Goal: Task Accomplishment & Management: Manage account settings

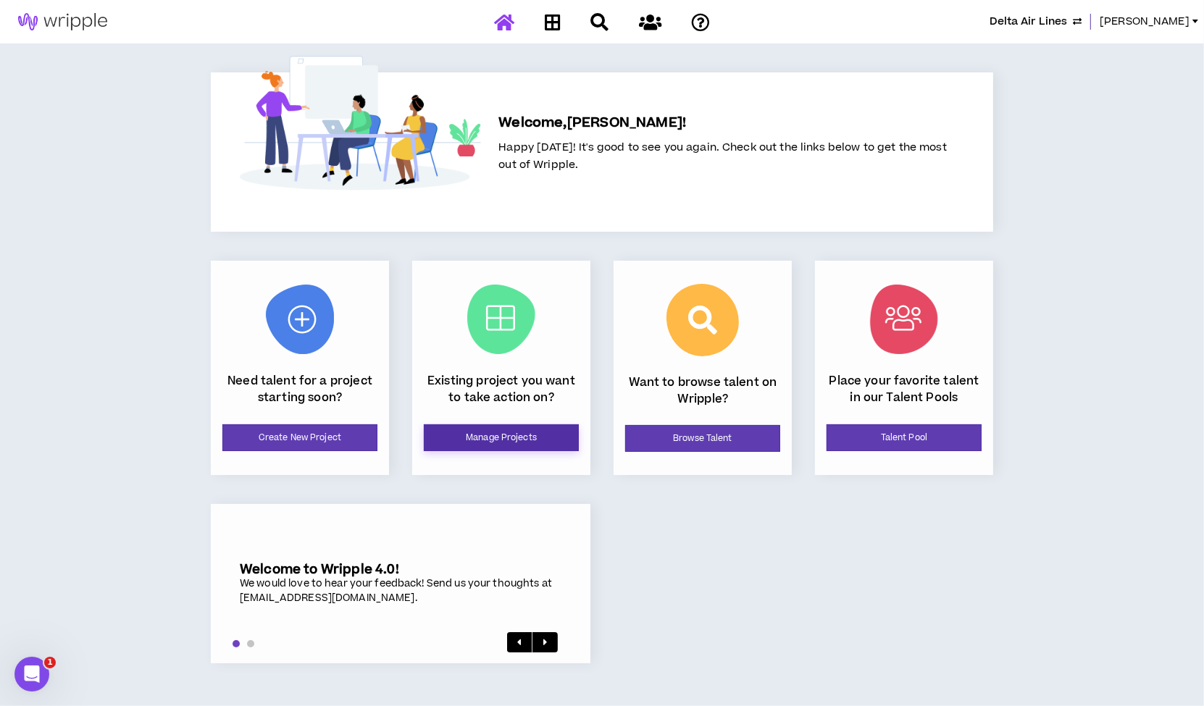
click at [492, 431] on link "Manage Projects" at bounding box center [501, 437] width 155 height 27
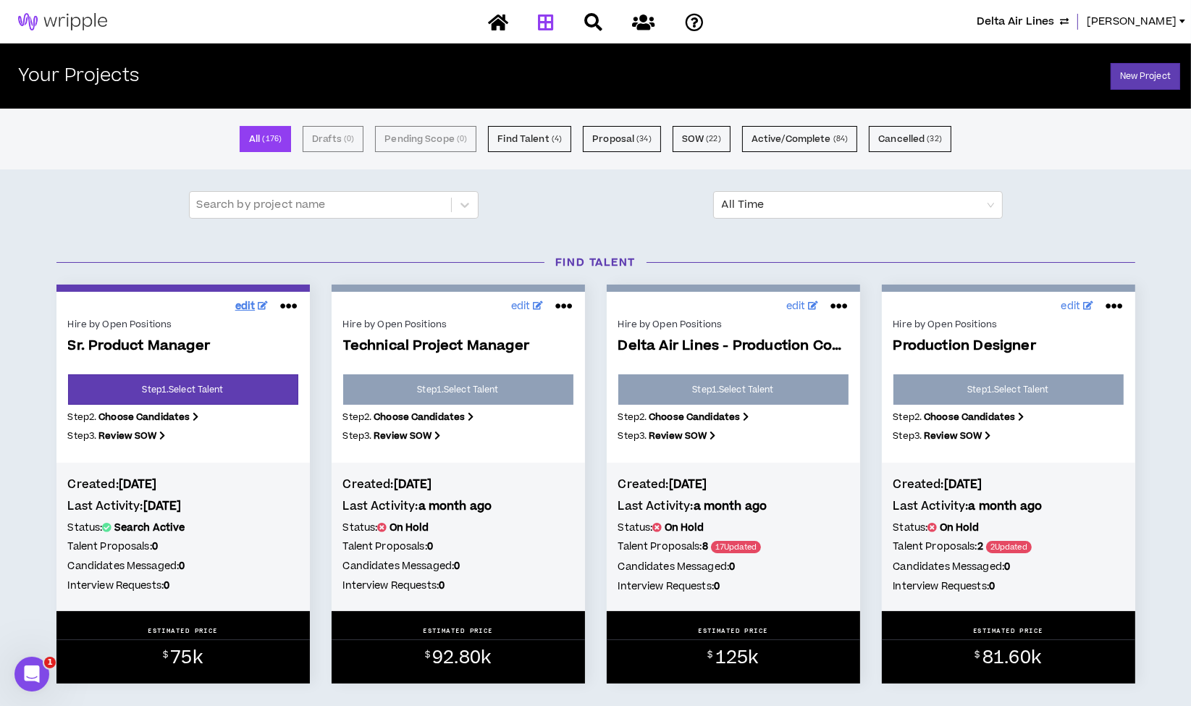
click at [253, 306] on span "edit" at bounding box center [245, 306] width 20 height 15
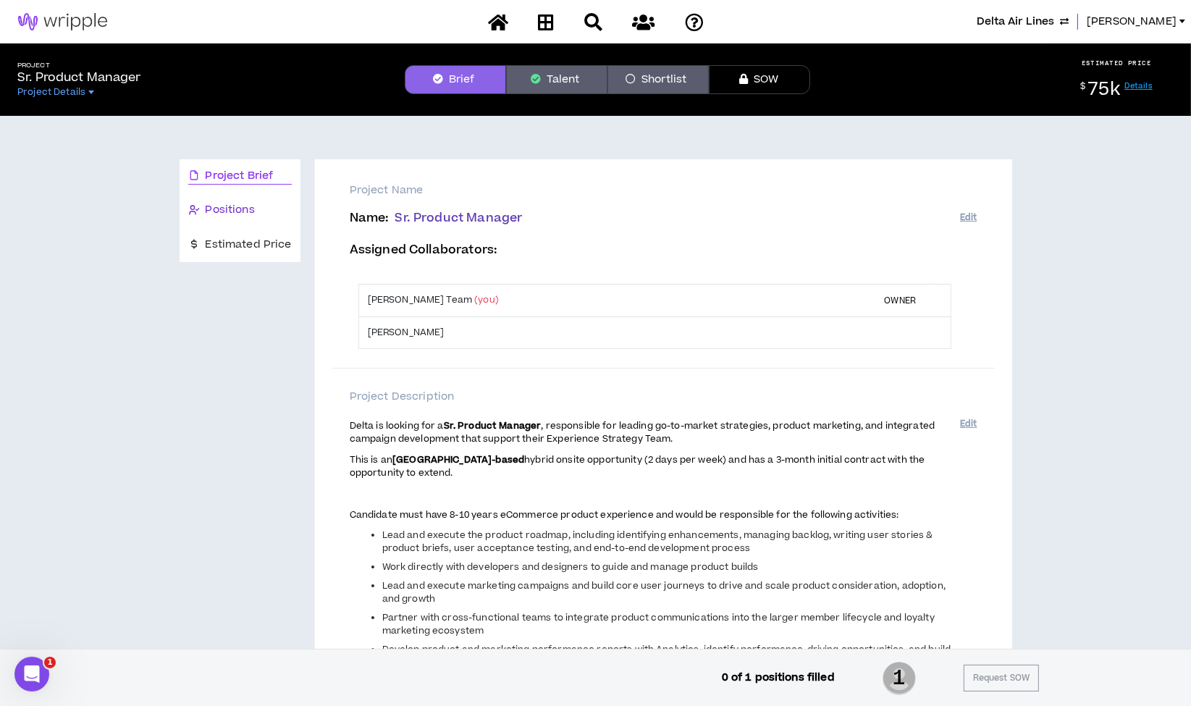
click at [252, 205] on span "Positions" at bounding box center [230, 210] width 49 height 16
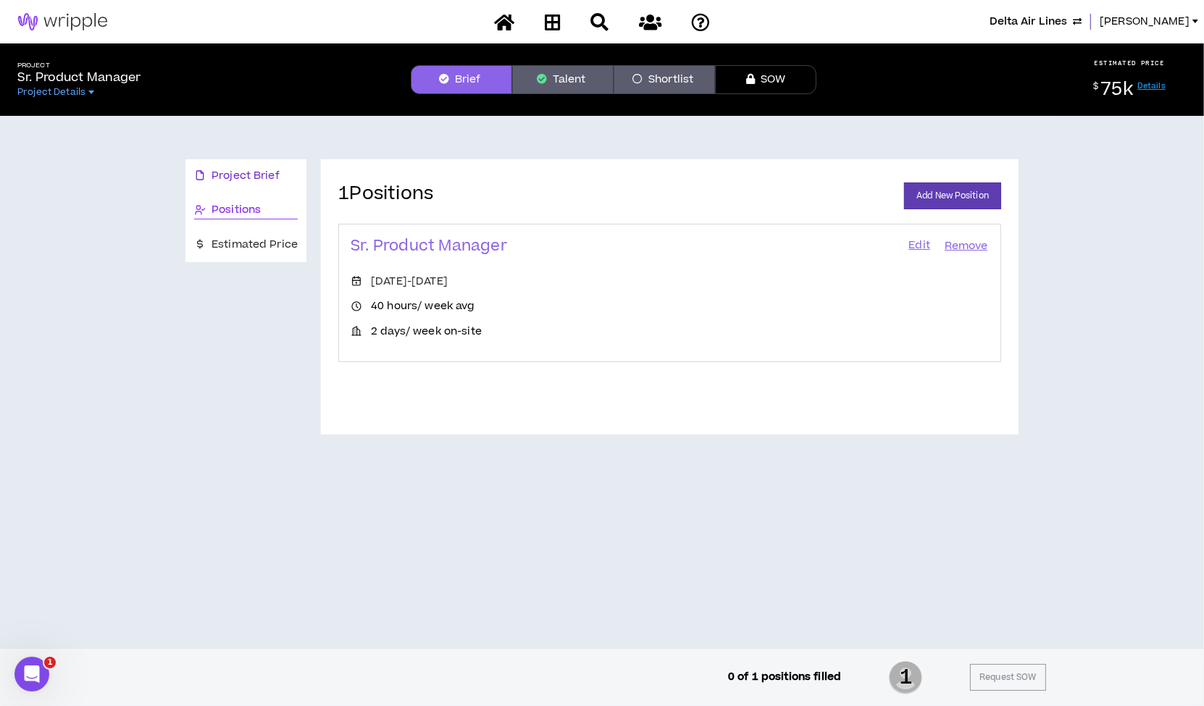
click at [252, 180] on span "Project Brief" at bounding box center [245, 176] width 68 height 16
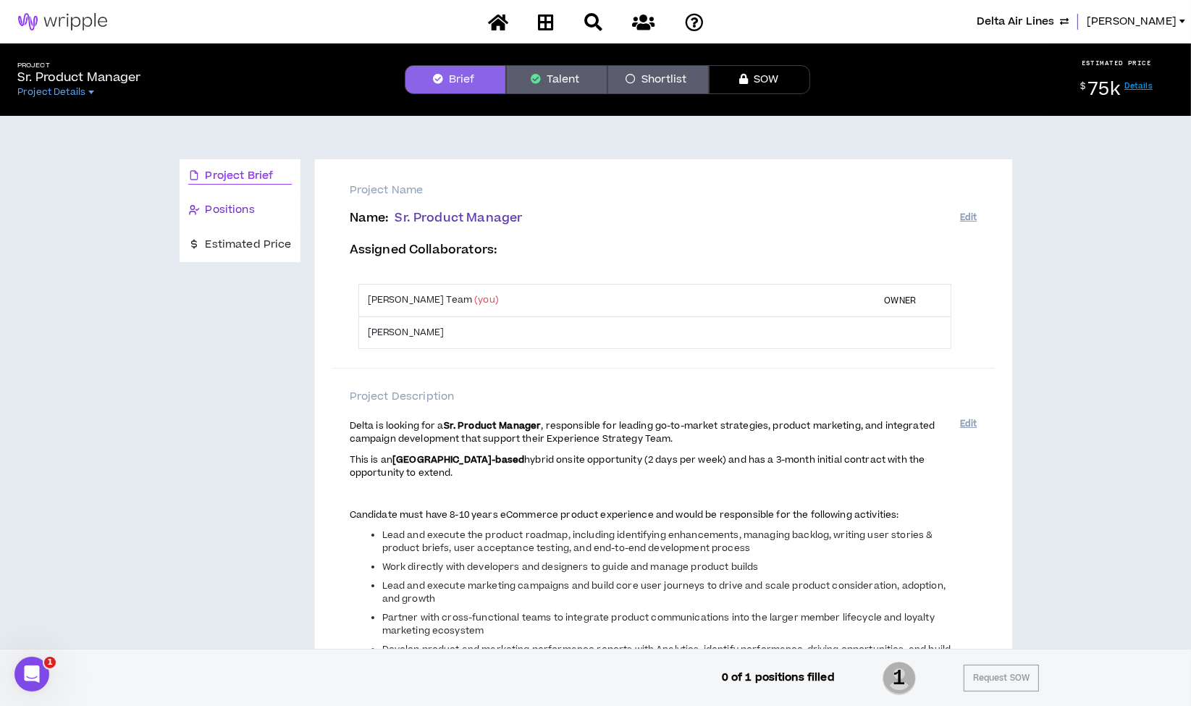
click at [230, 203] on span "Positions" at bounding box center [230, 210] width 49 height 16
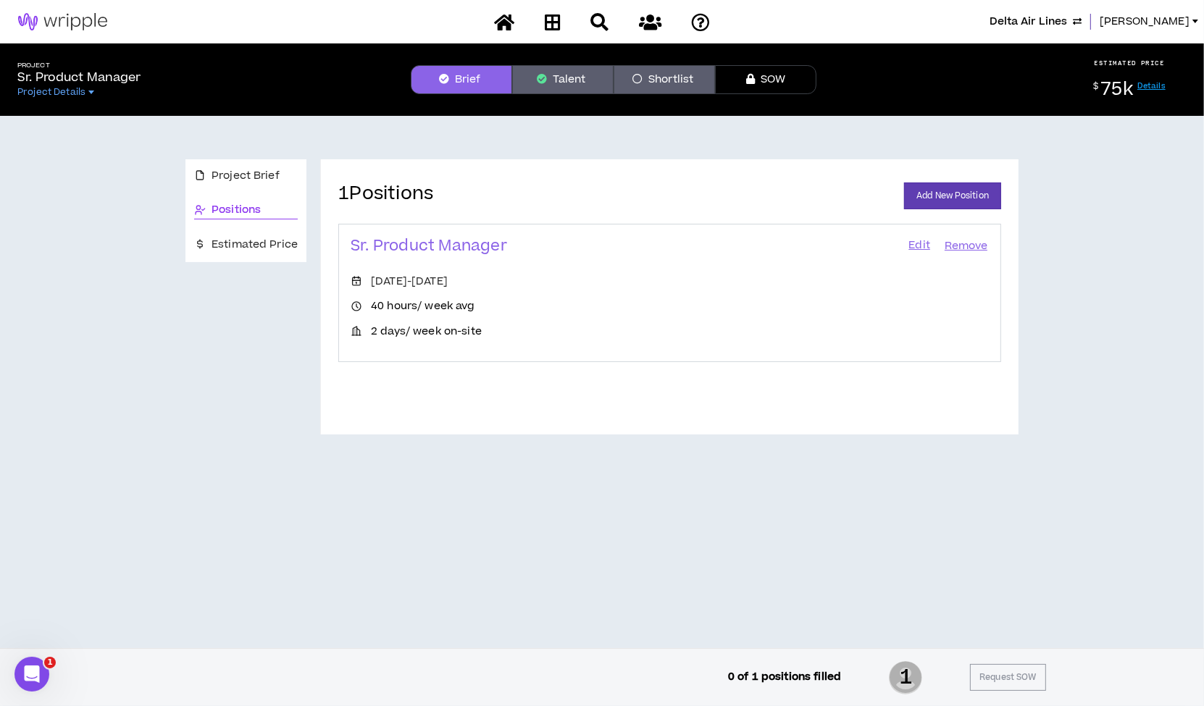
click at [912, 246] on link "Edit" at bounding box center [919, 246] width 25 height 20
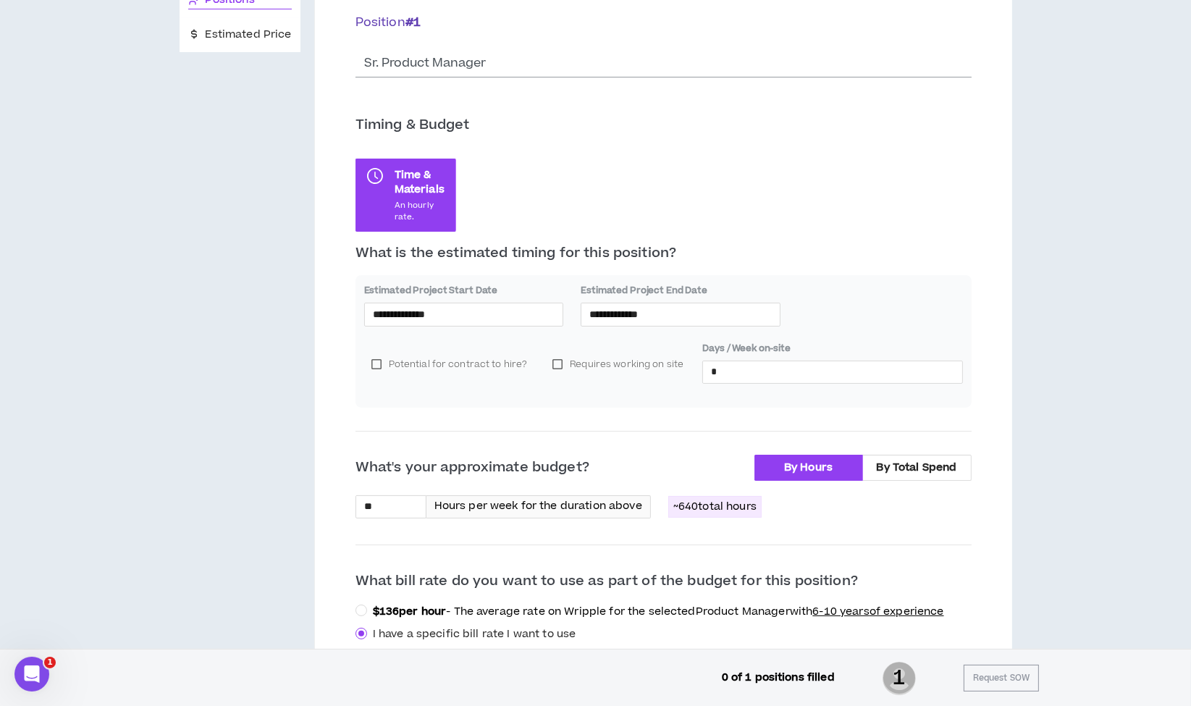
scroll to position [209, 0]
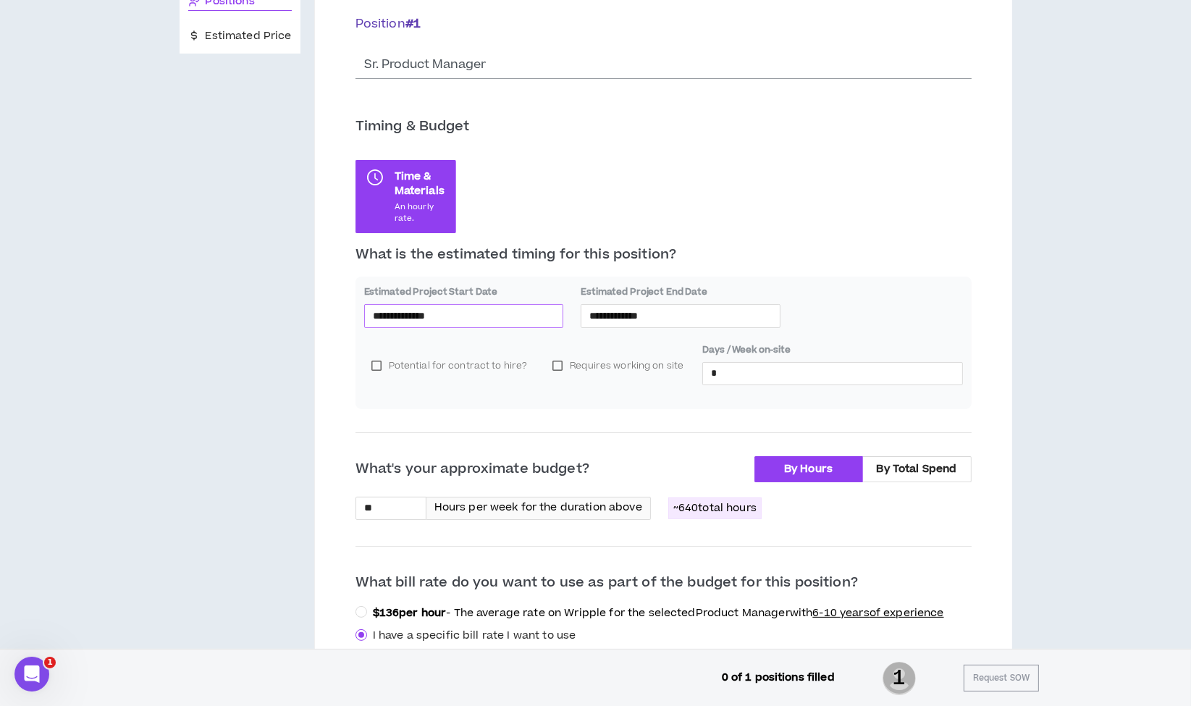
click at [447, 312] on input "**********" at bounding box center [464, 316] width 183 height 16
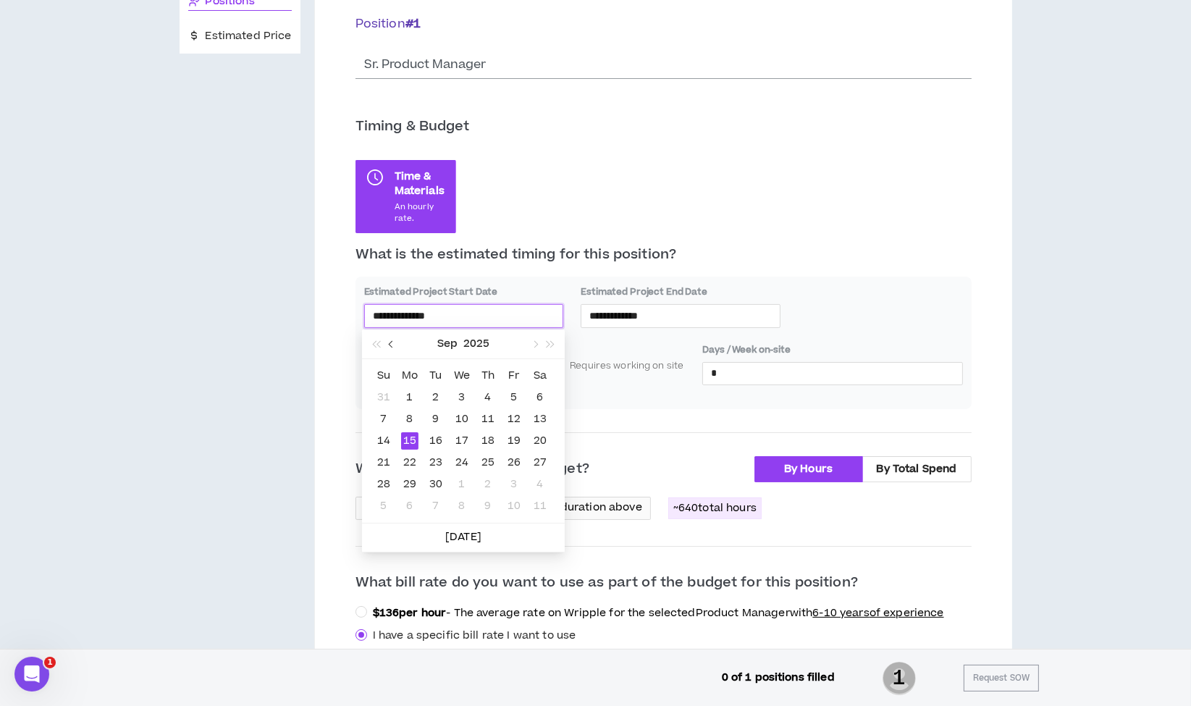
click at [393, 344] on span "button" at bounding box center [392, 343] width 7 height 7
type input "**********"
click at [437, 395] on div "1" at bounding box center [435, 397] width 17 height 17
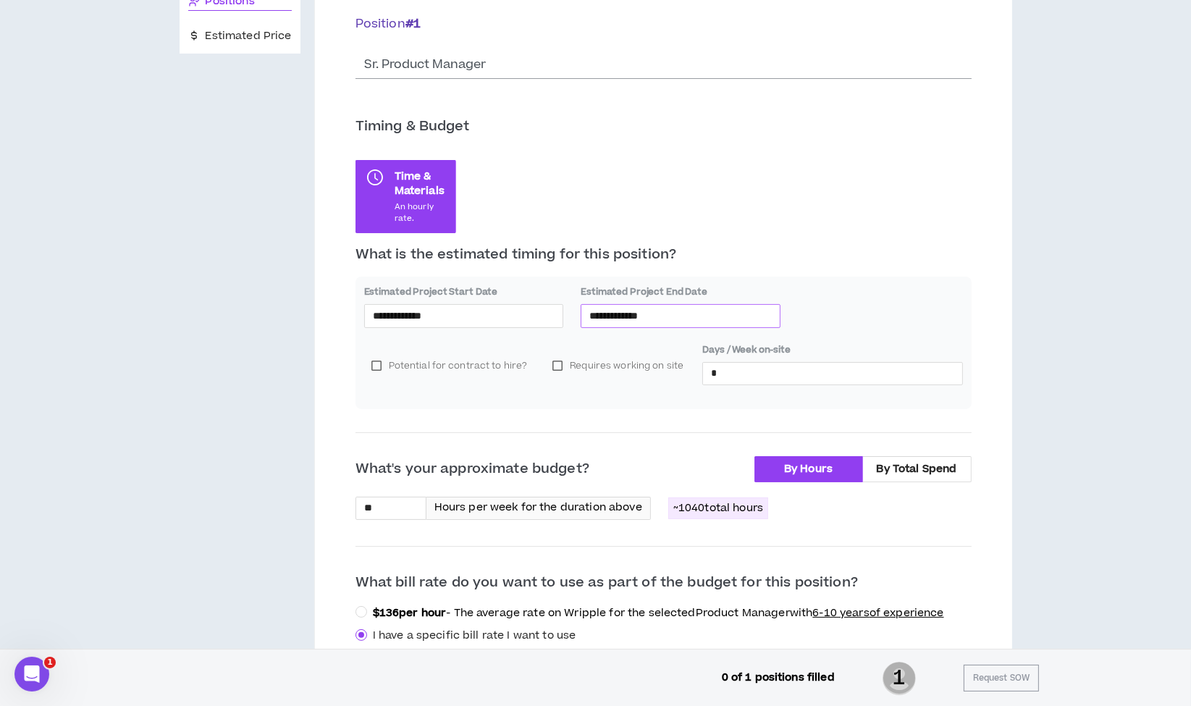
click at [655, 315] on input "**********" at bounding box center [681, 316] width 183 height 16
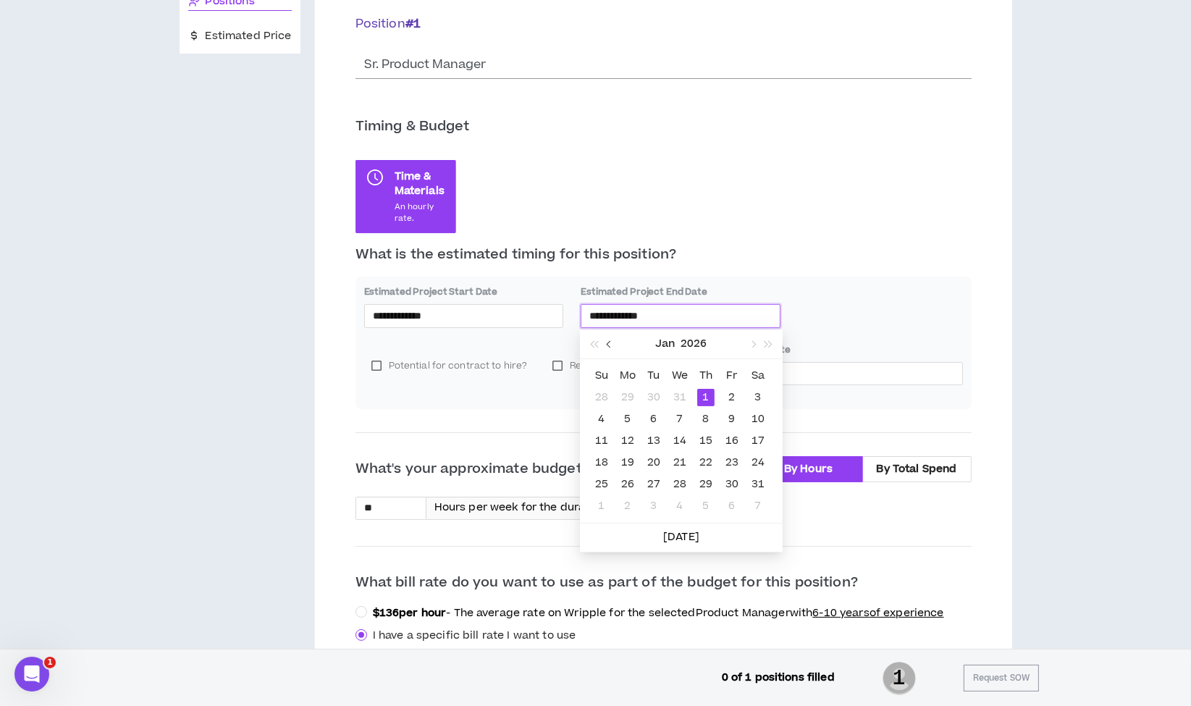
click at [606, 343] on button "button" at bounding box center [610, 344] width 16 height 29
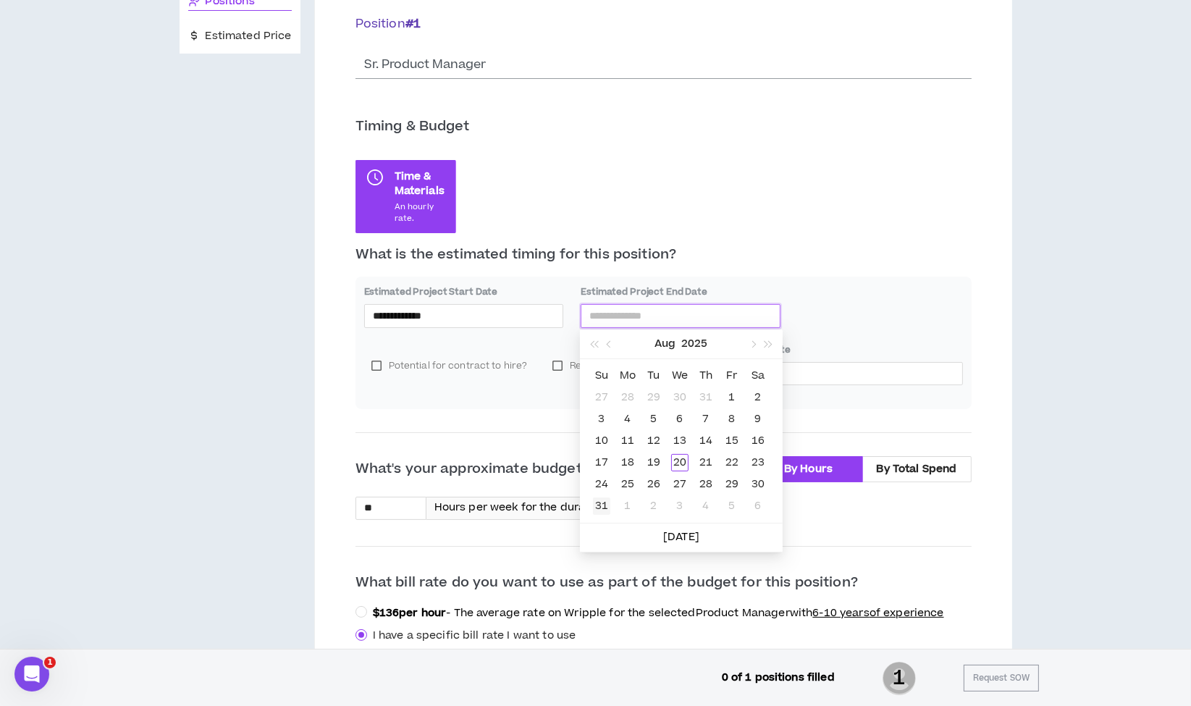
type input "**********"
click at [602, 498] on div "31" at bounding box center [601, 506] width 17 height 17
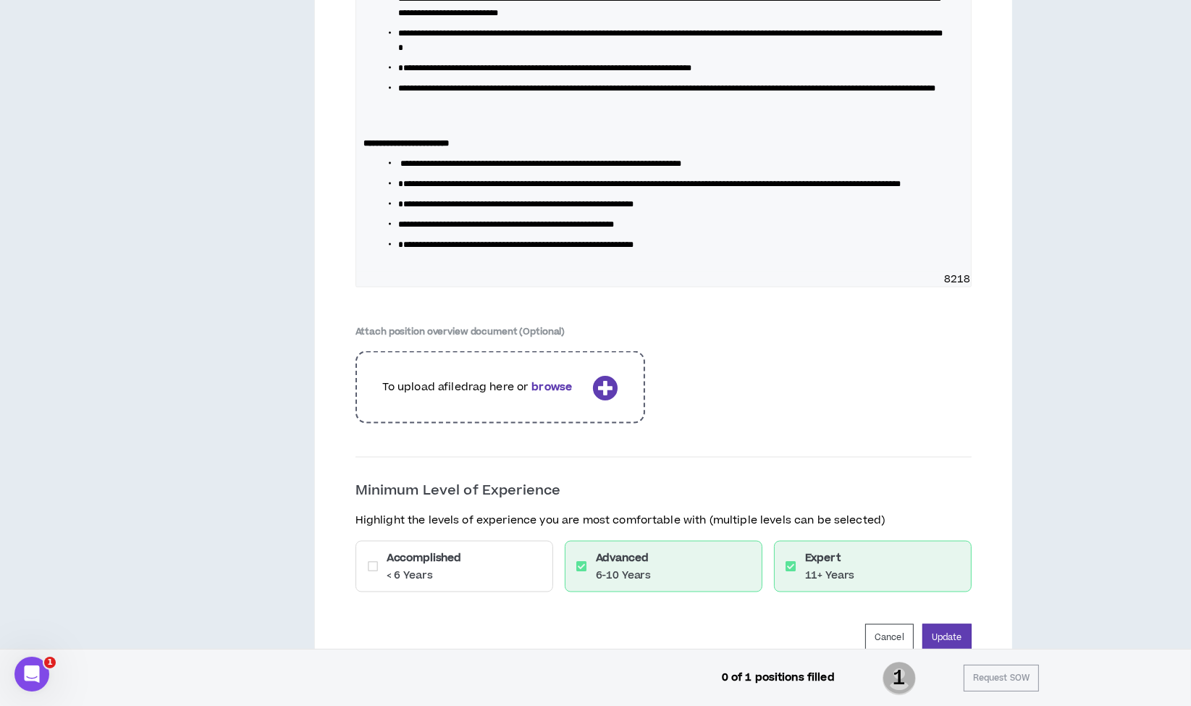
scroll to position [2803, 0]
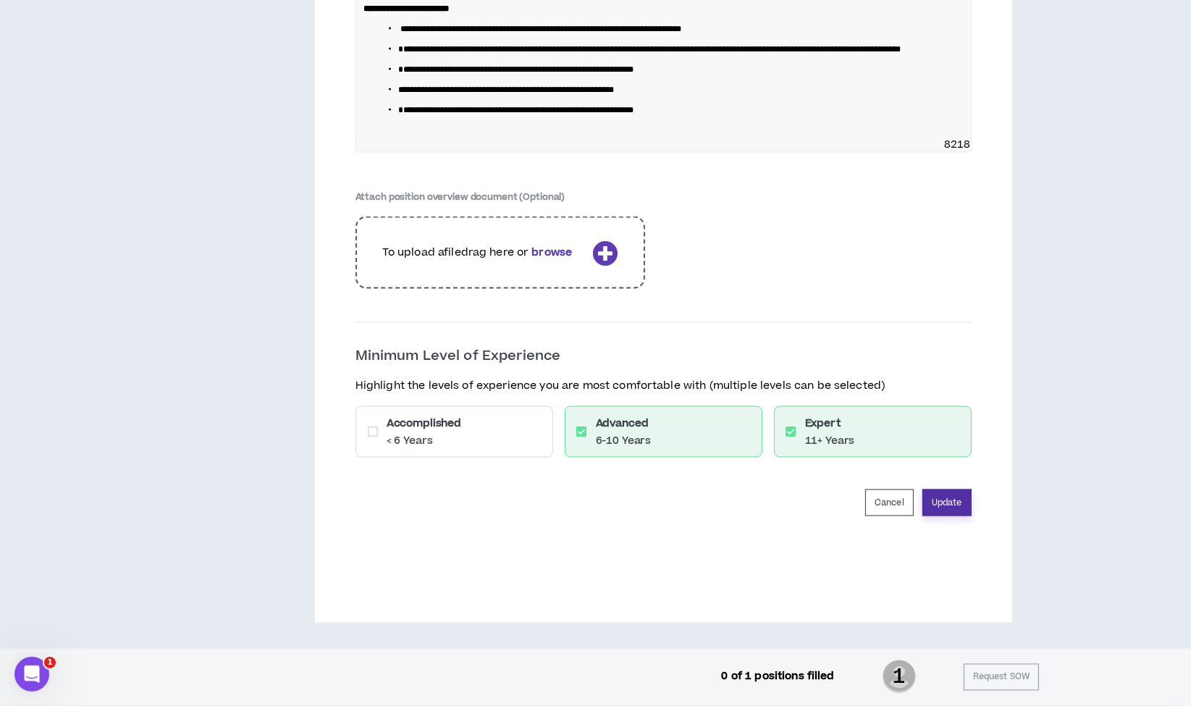
click at [927, 510] on button "Update" at bounding box center [947, 503] width 49 height 27
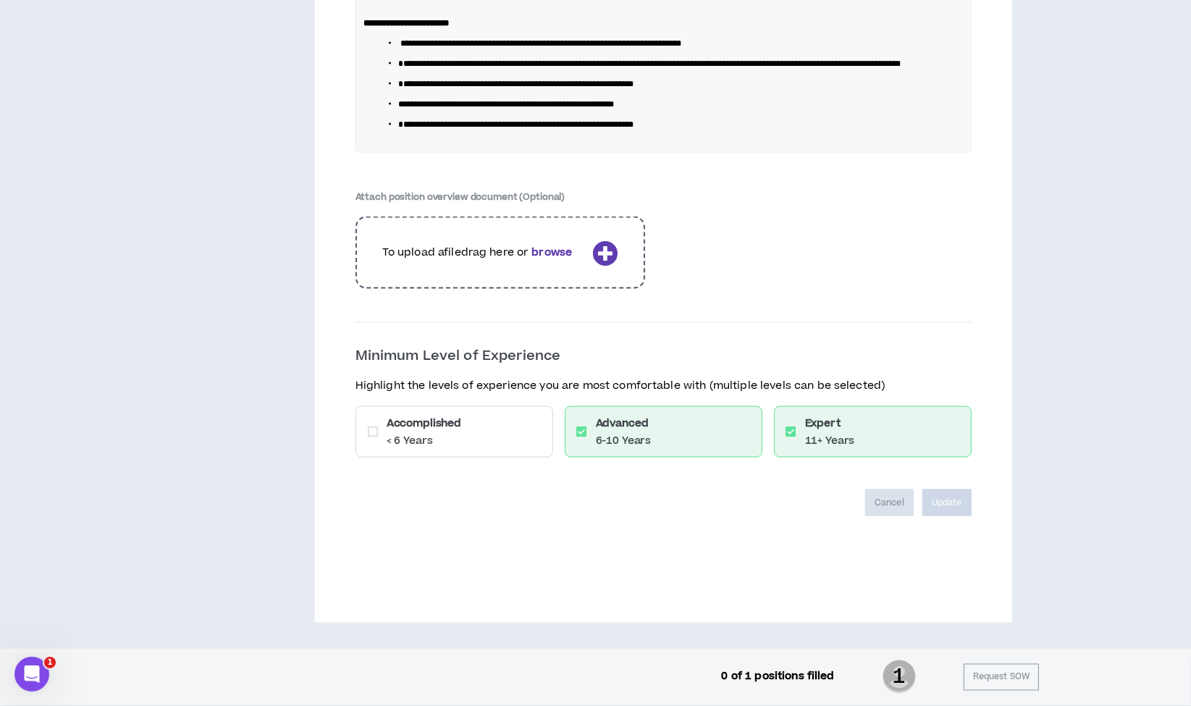
scroll to position [2754, 0]
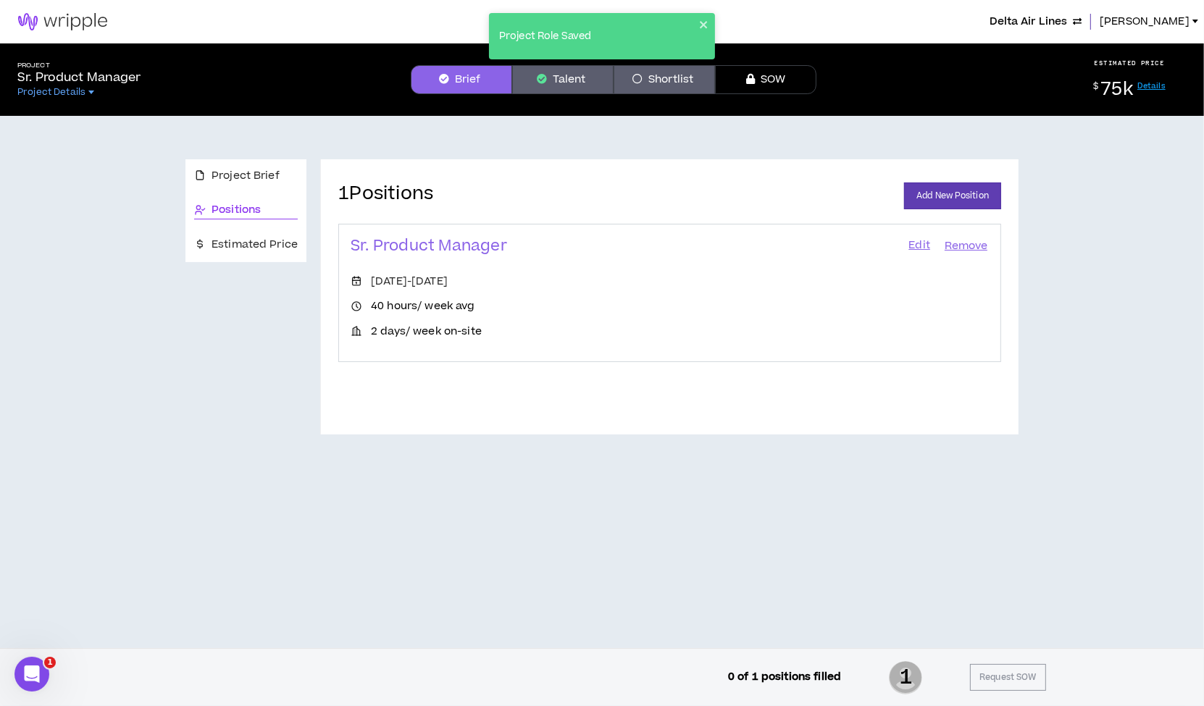
click at [918, 243] on link "Edit" at bounding box center [919, 246] width 25 height 20
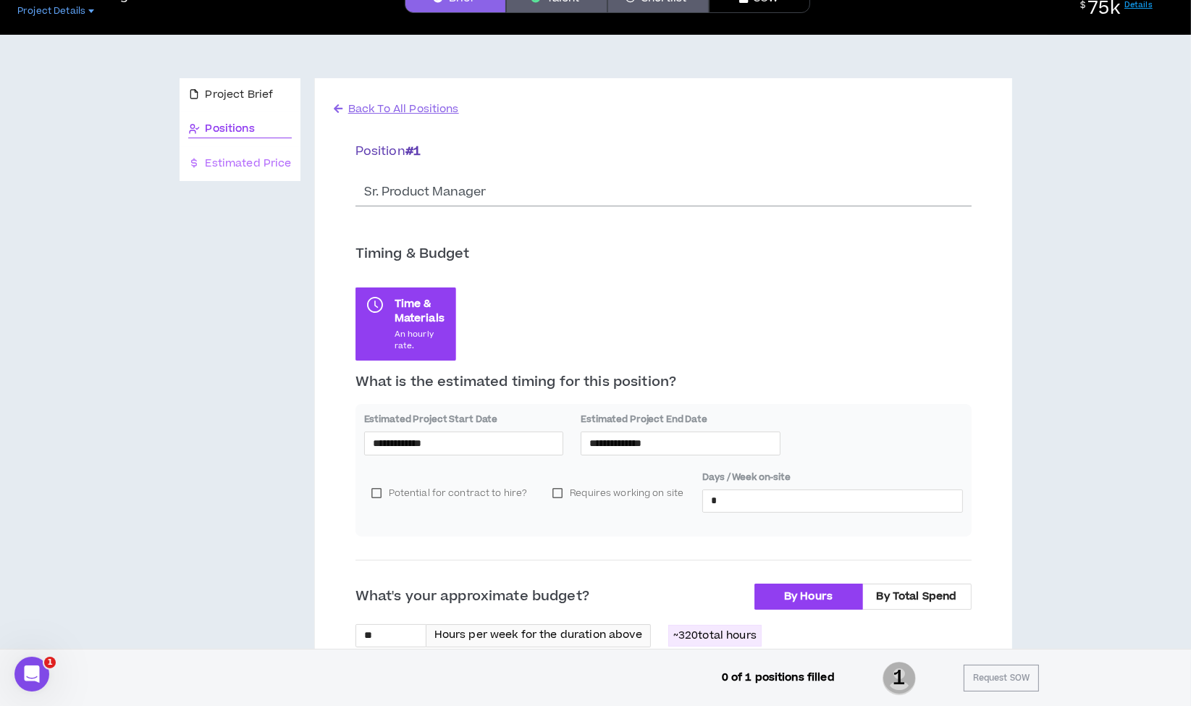
scroll to position [78, 0]
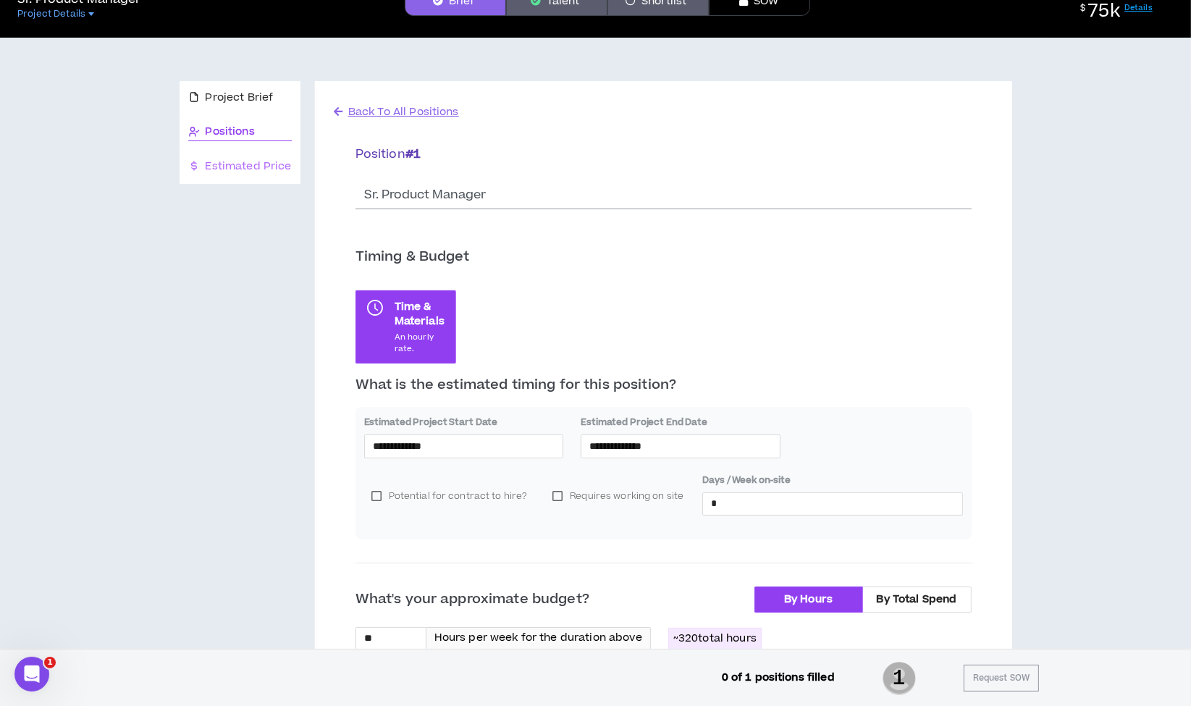
click at [248, 152] on div "Estimated Price" at bounding box center [240, 167] width 121 height 34
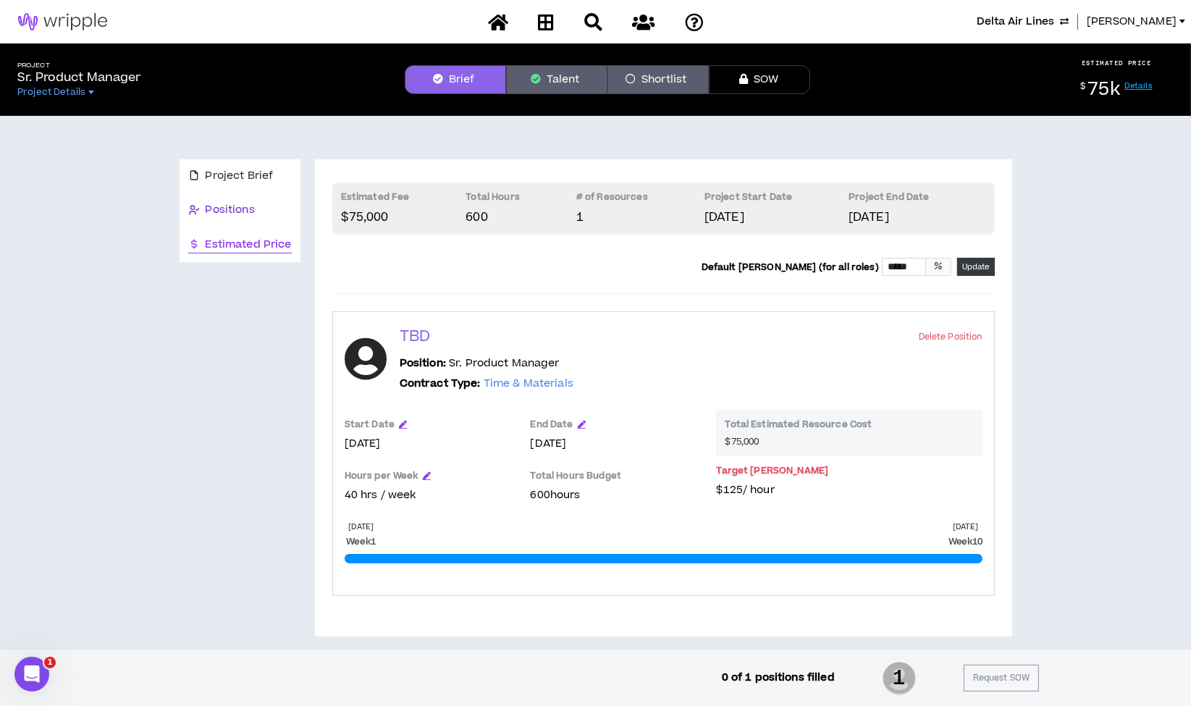
click at [202, 209] on div "Positions" at bounding box center [221, 210] width 67 height 16
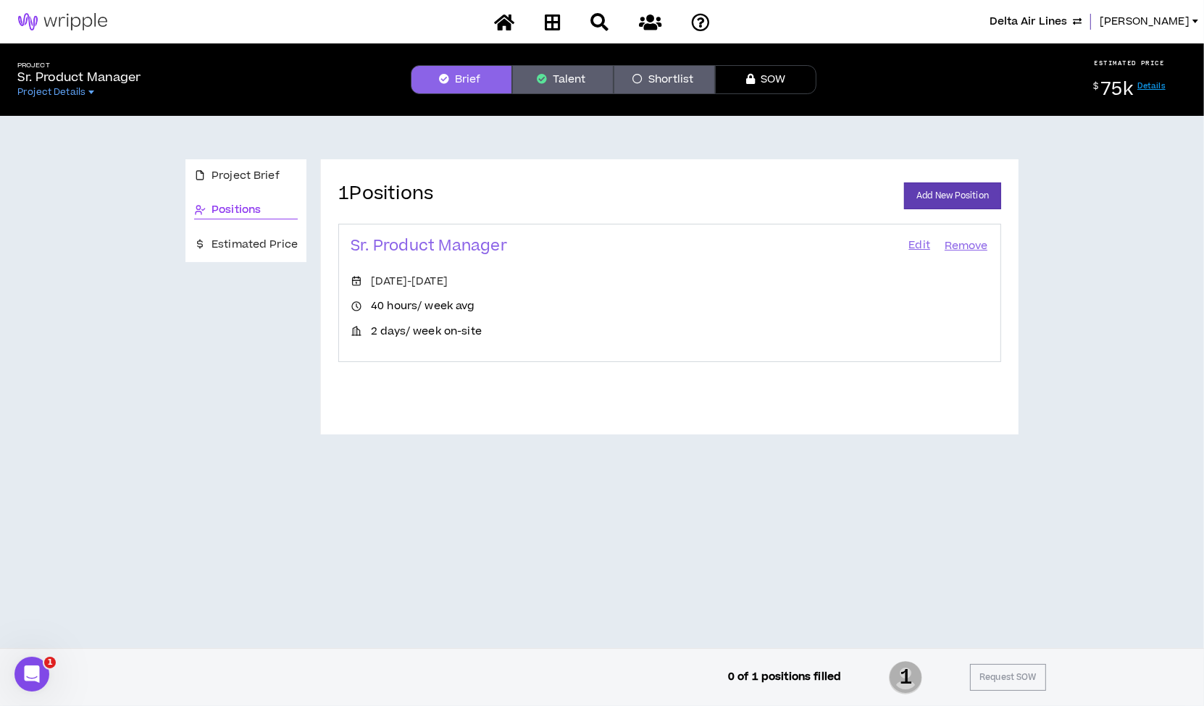
click at [910, 246] on link "Edit" at bounding box center [919, 246] width 25 height 20
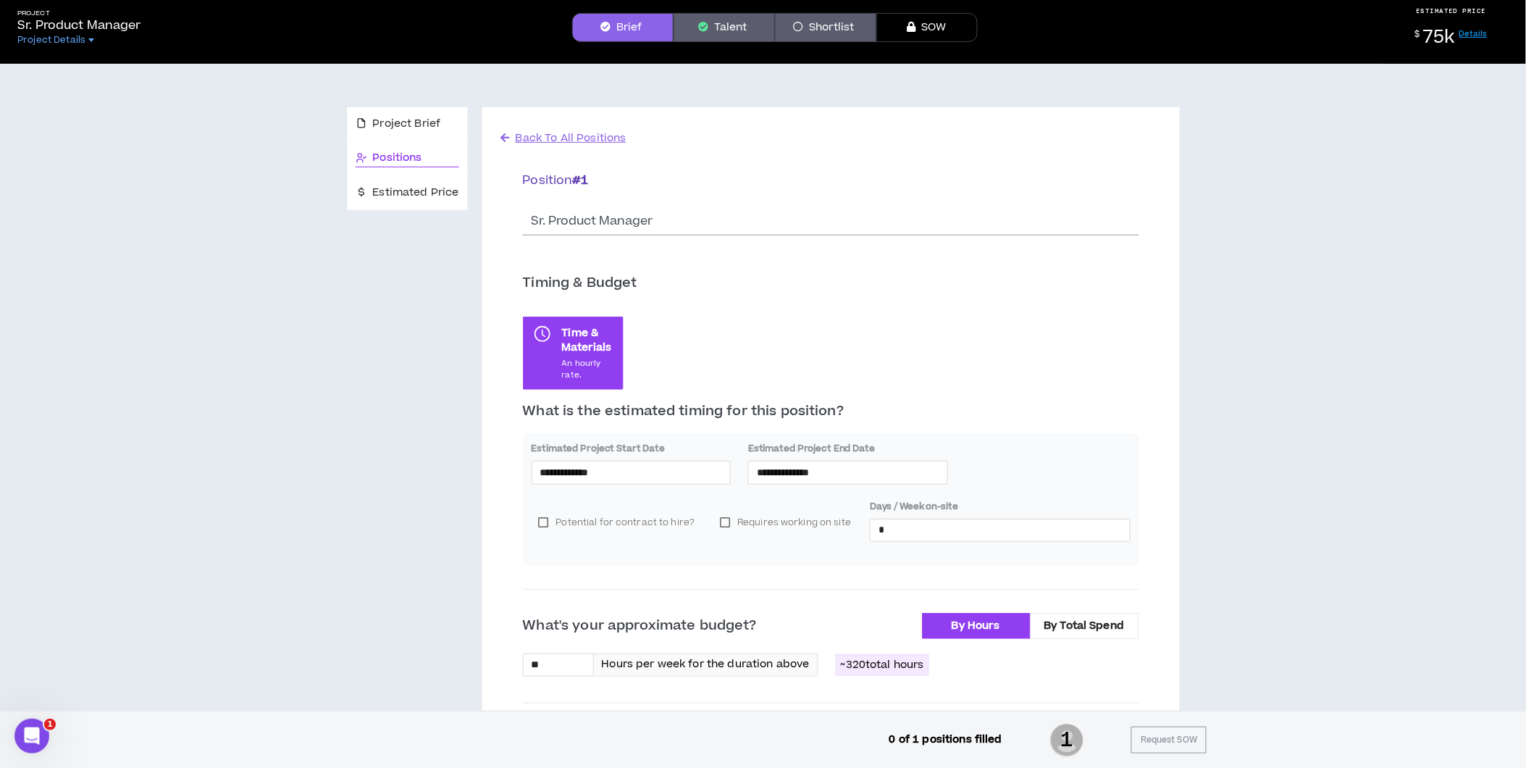
scroll to position [80, 0]
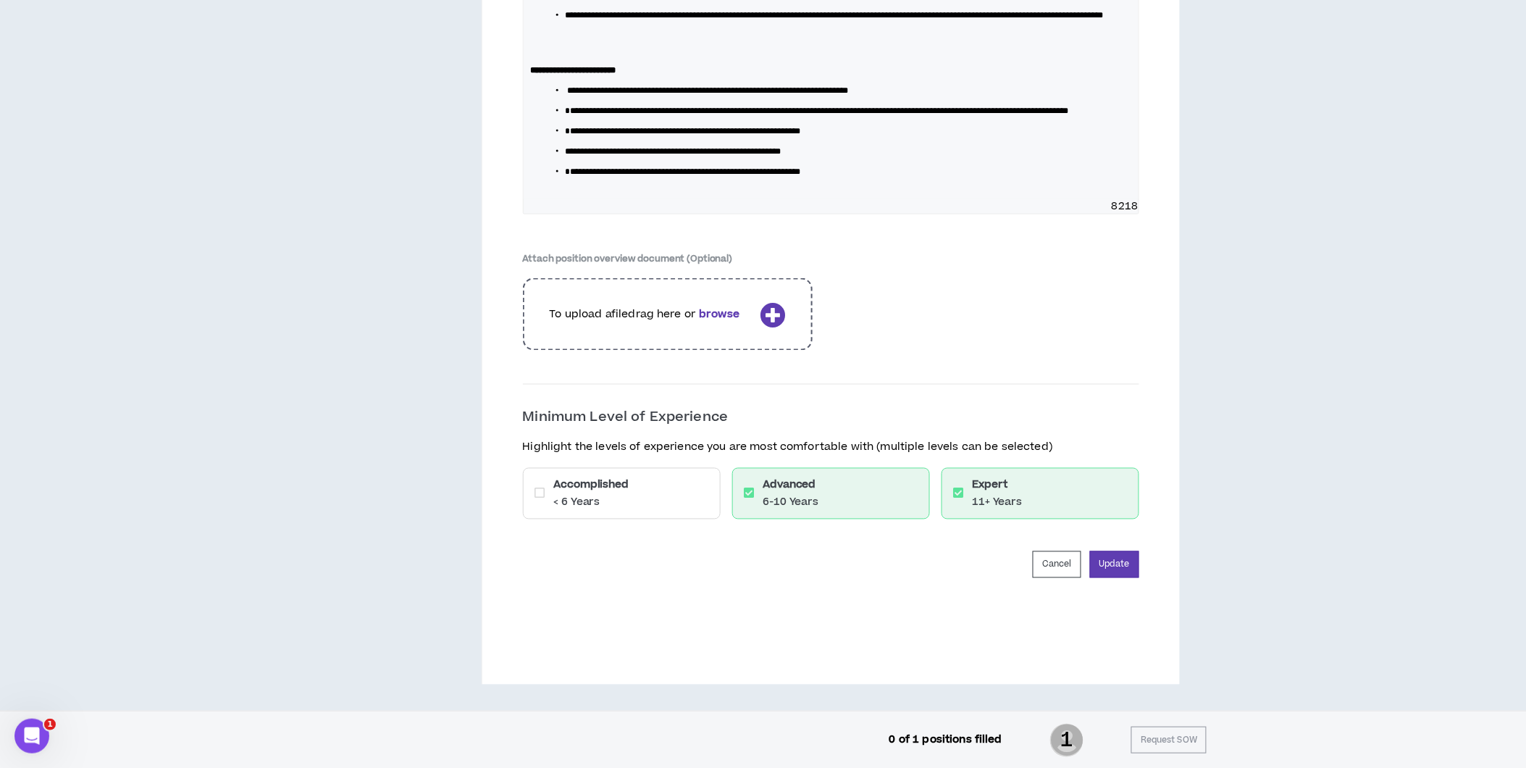
scroll to position [2702, 0]
click at [1052, 578] on button "Cancel" at bounding box center [1057, 564] width 49 height 27
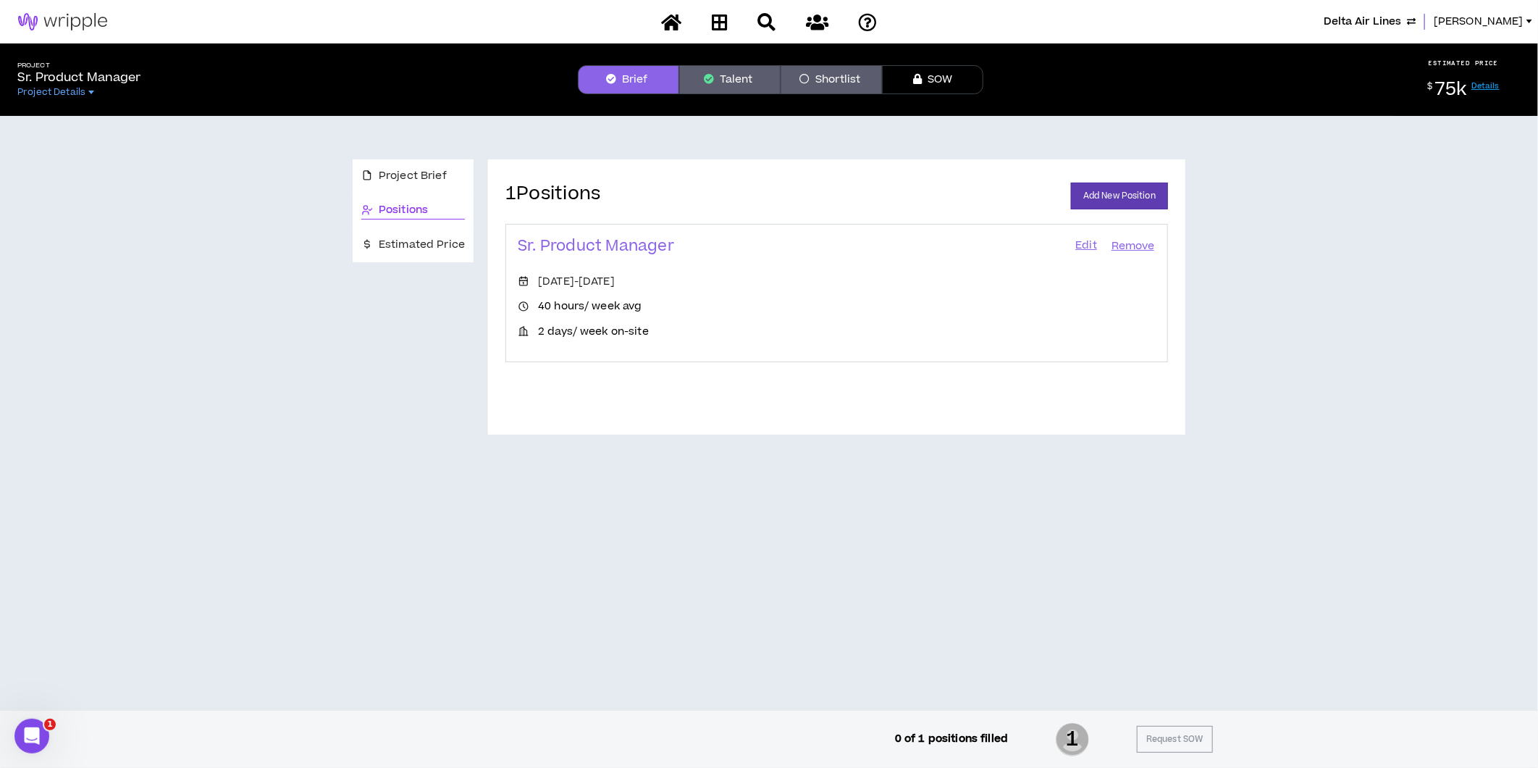
click at [1203, 655] on div "Project Brief Positions Estimated Price 1 Positions Add New Position Sr. Produc…" at bounding box center [769, 413] width 1538 height 594
click at [1203, 24] on span "[PERSON_NAME]" at bounding box center [1479, 22] width 90 height 16
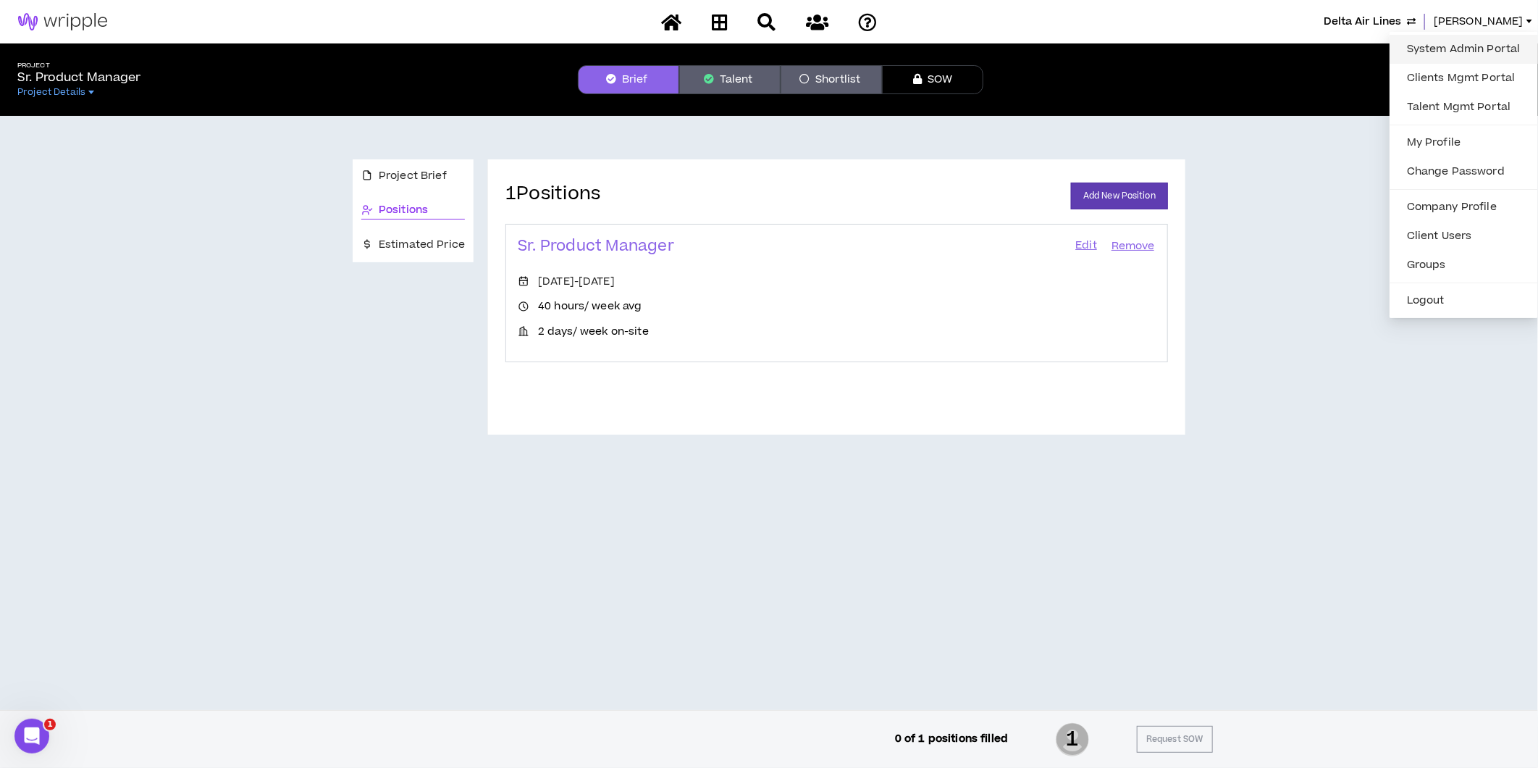
click at [1203, 45] on link "System Admin Portal" at bounding box center [1464, 49] width 131 height 22
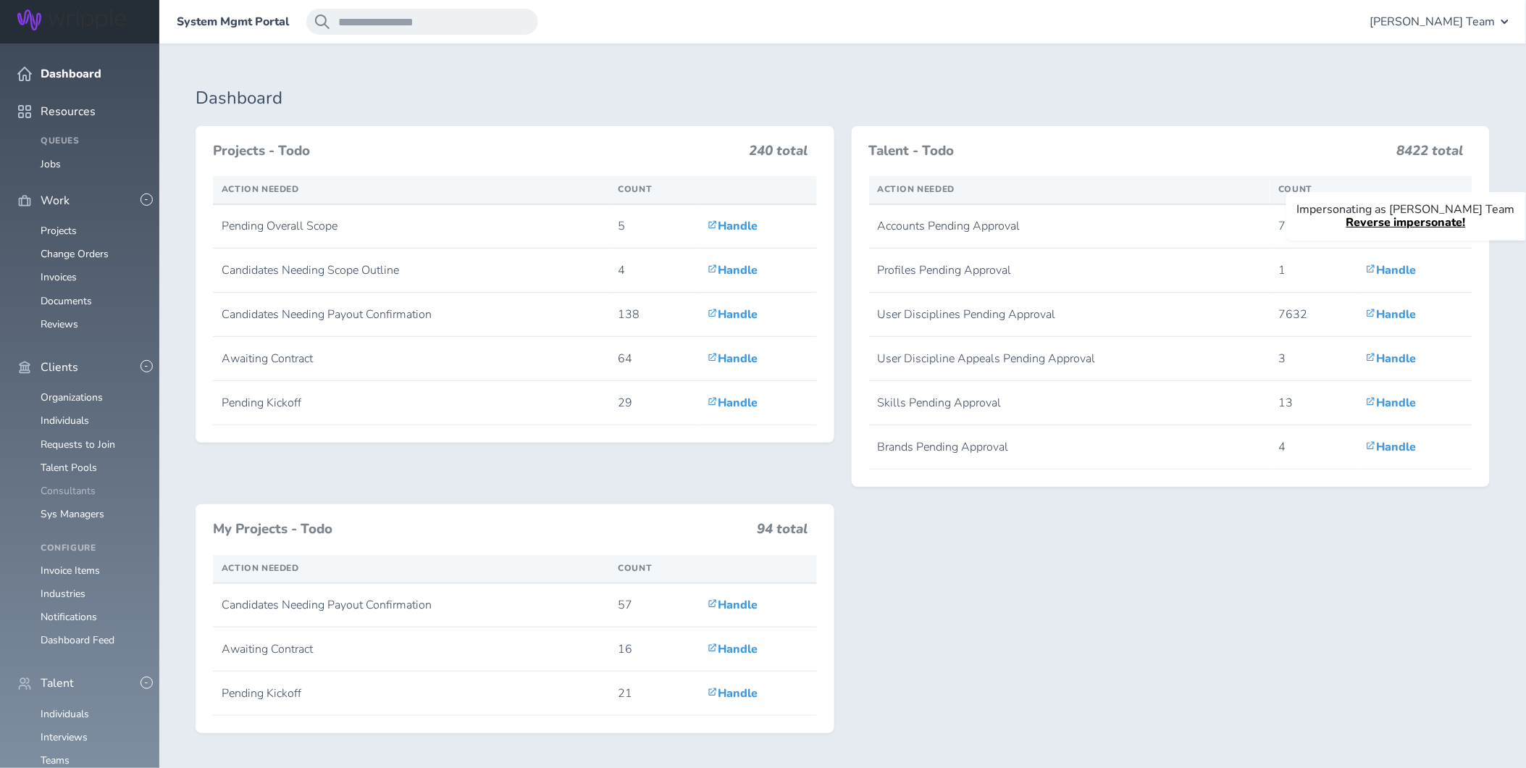
click at [73, 484] on link "Consultants" at bounding box center [68, 491] width 55 height 14
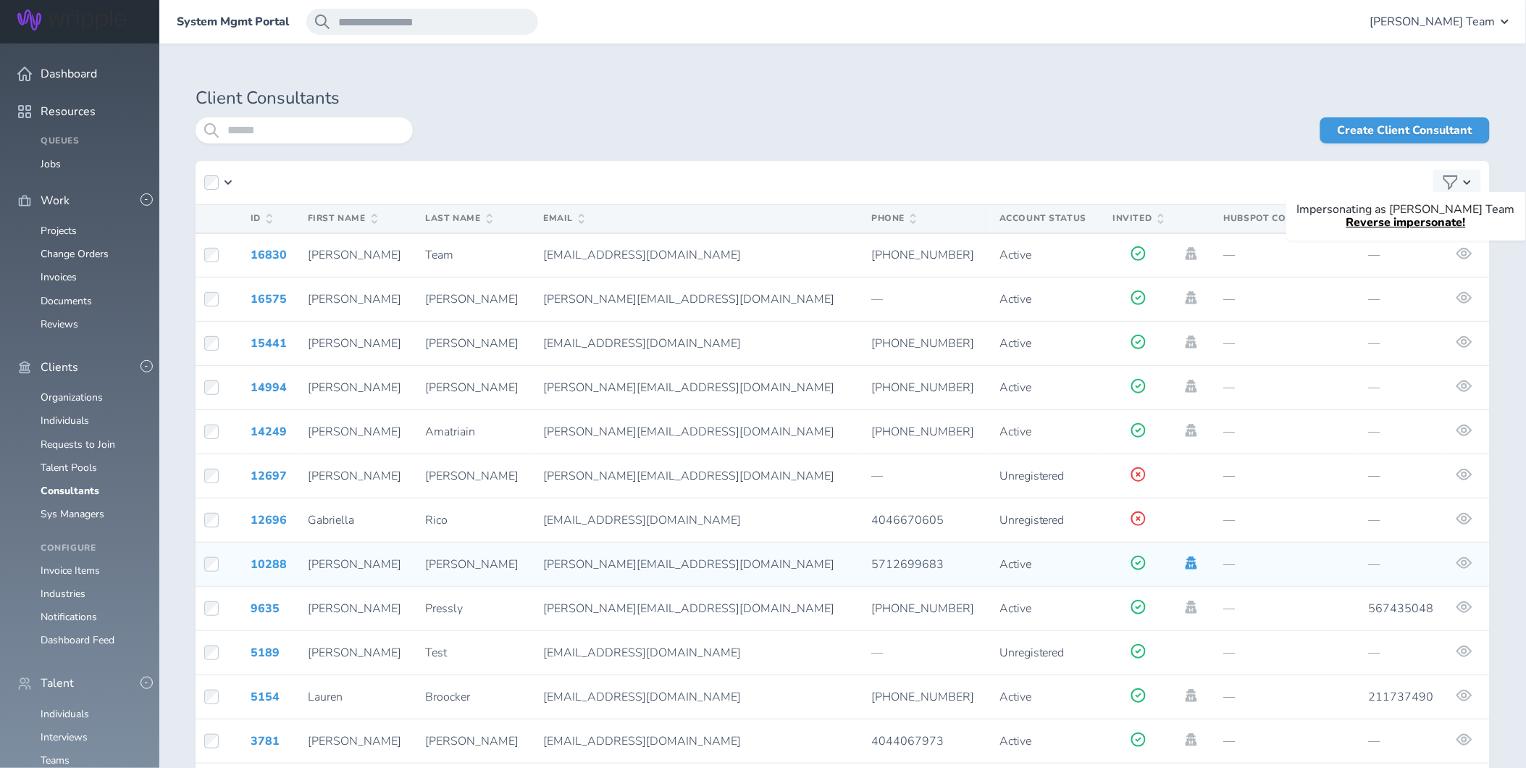
click at [1183, 560] on icon at bounding box center [1191, 562] width 16 height 13
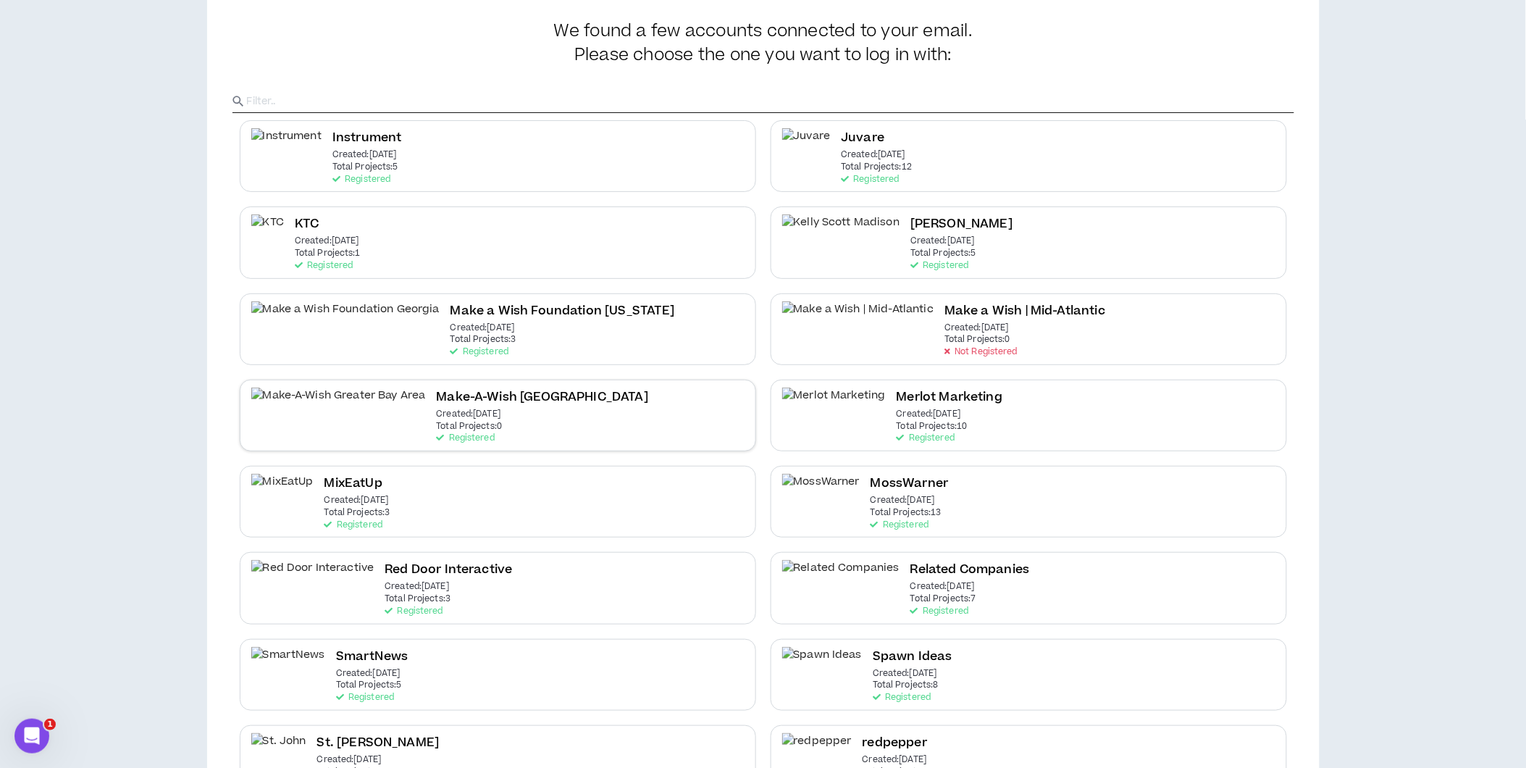
scroll to position [124, 0]
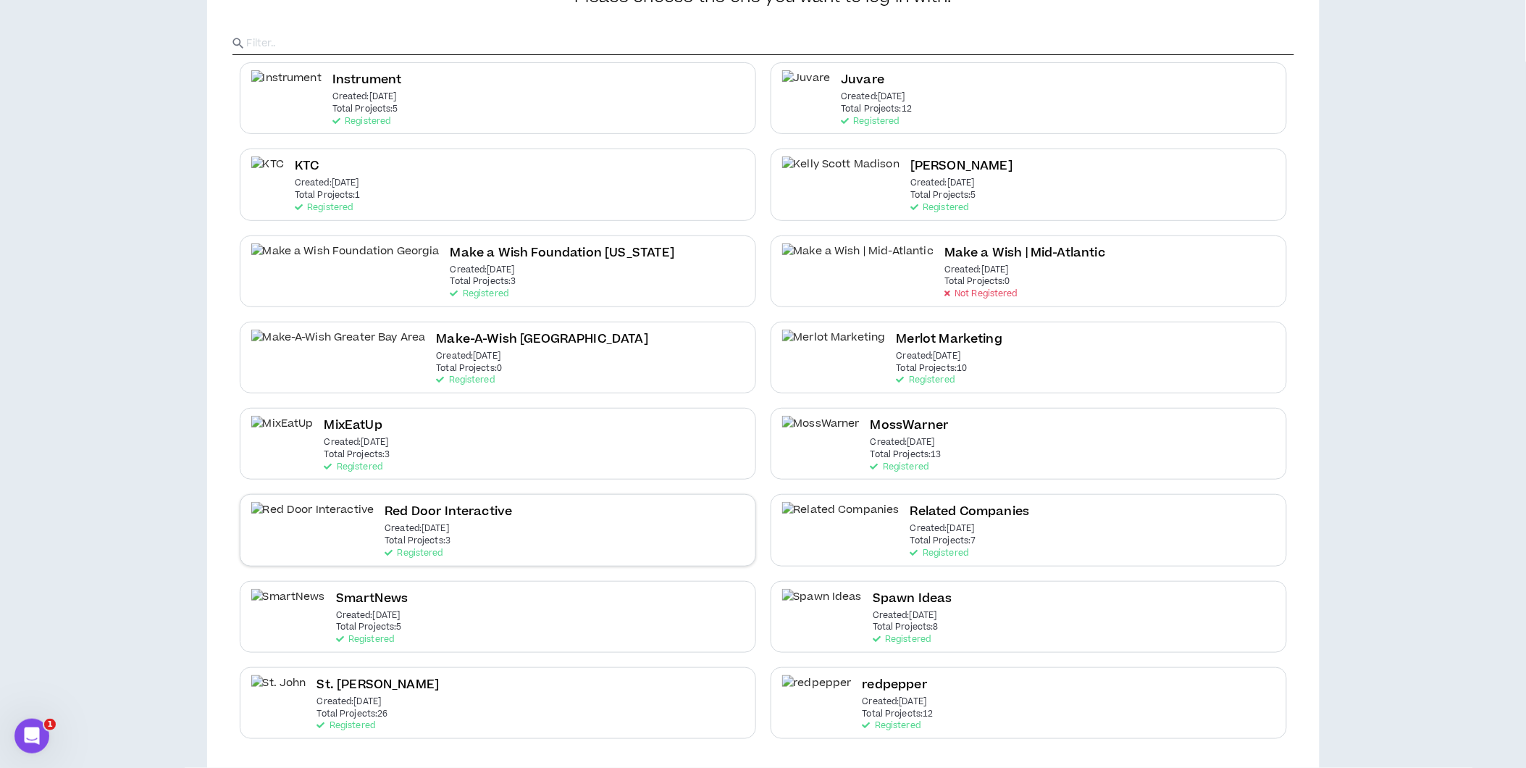
click at [417, 524] on div "Red Door Interactive Created: Jun 16 2025 Total Projects: 3 Registered" at bounding box center [448, 530] width 127 height 56
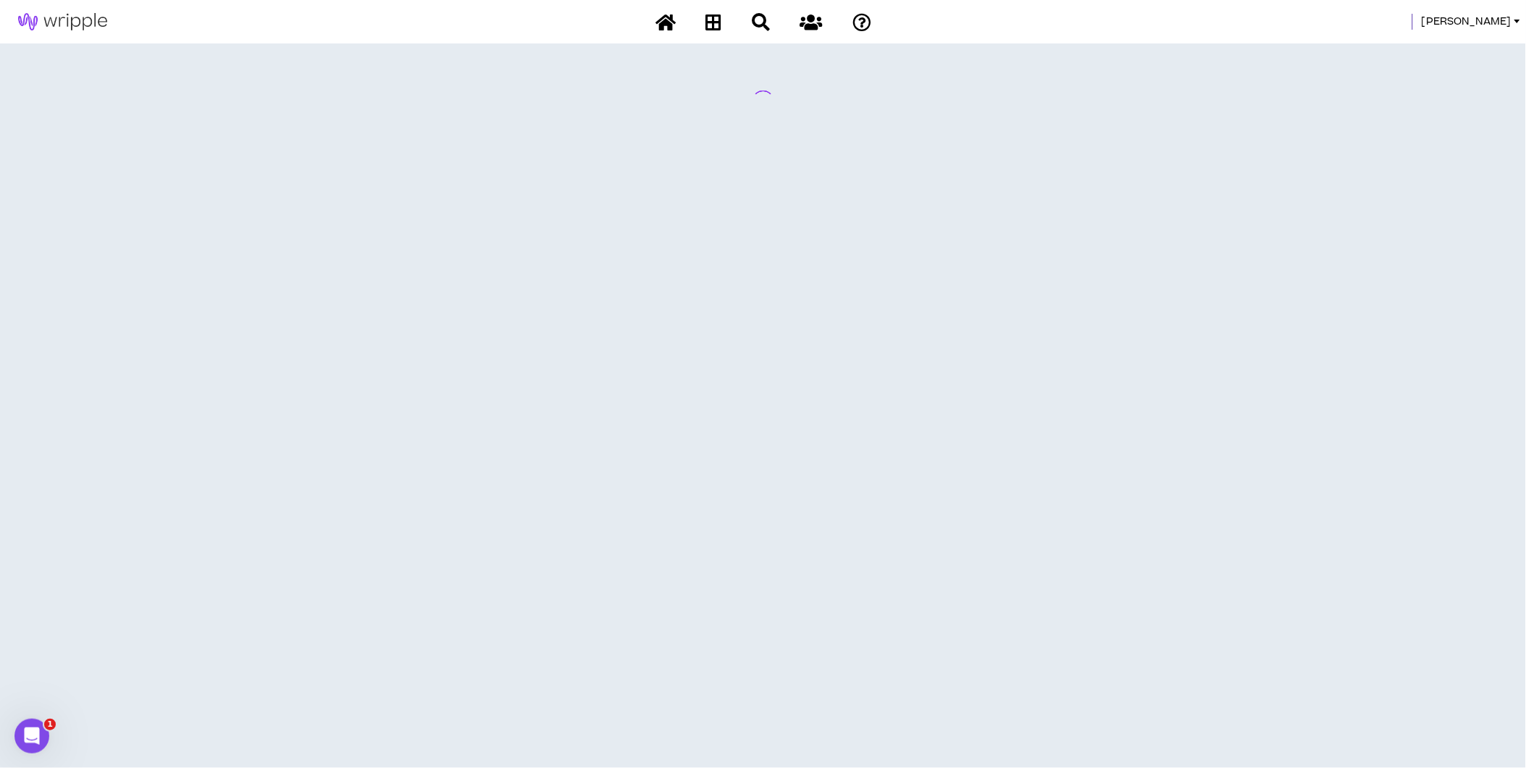
scroll to position [0, 0]
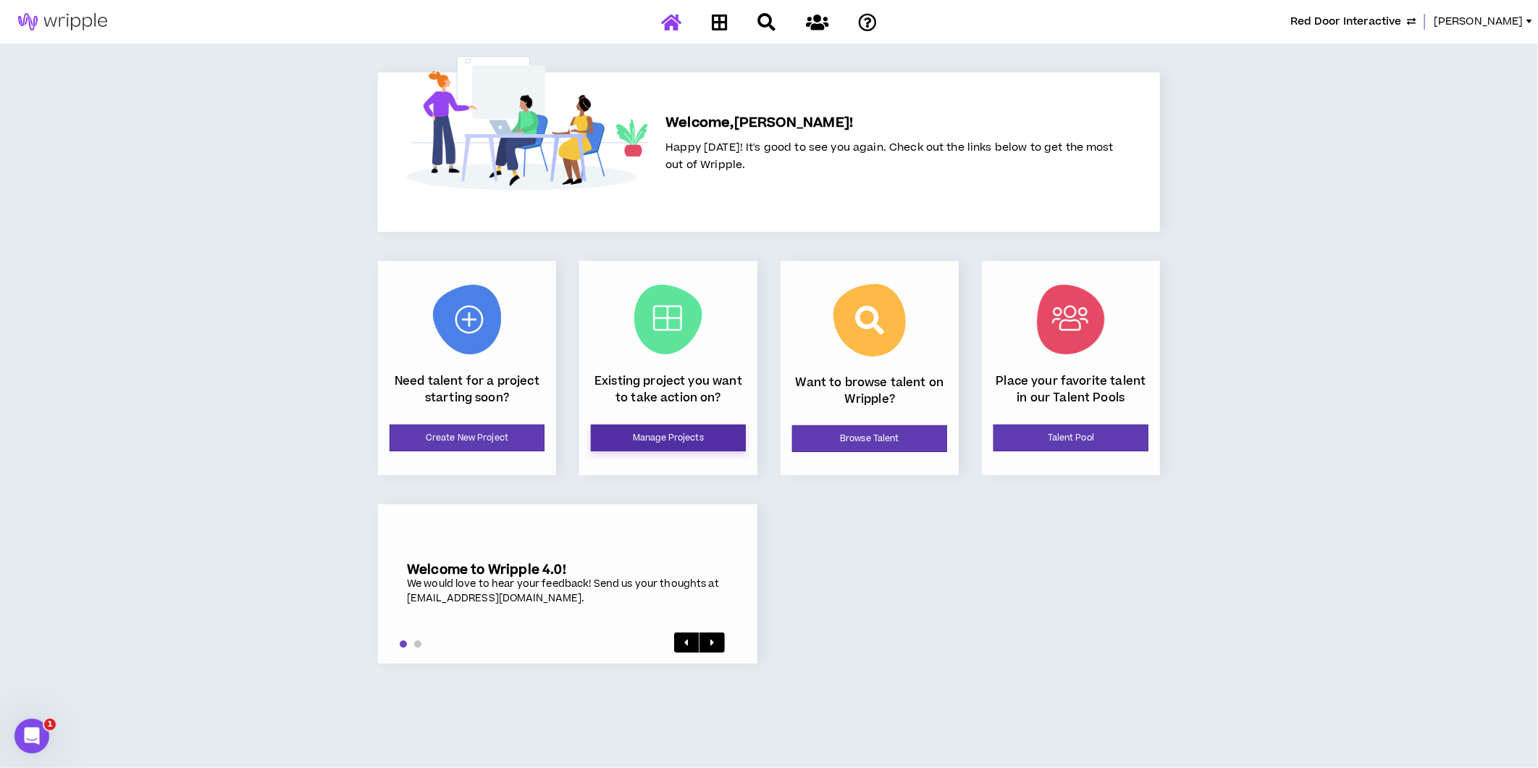
click at [678, 430] on link "Manage Projects" at bounding box center [668, 437] width 155 height 27
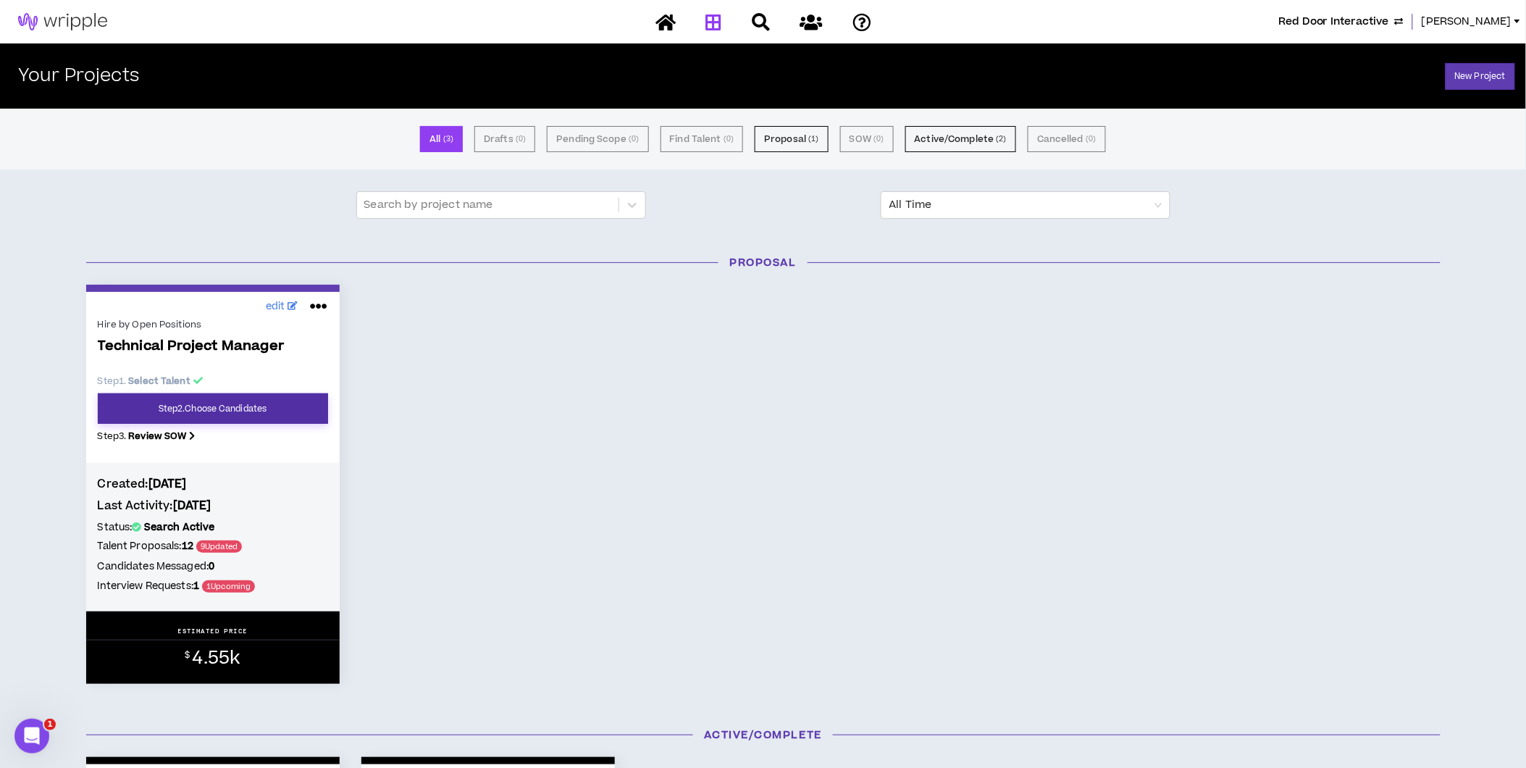
click at [198, 408] on link "Step 2 . Choose Candidates" at bounding box center [213, 408] width 230 height 30
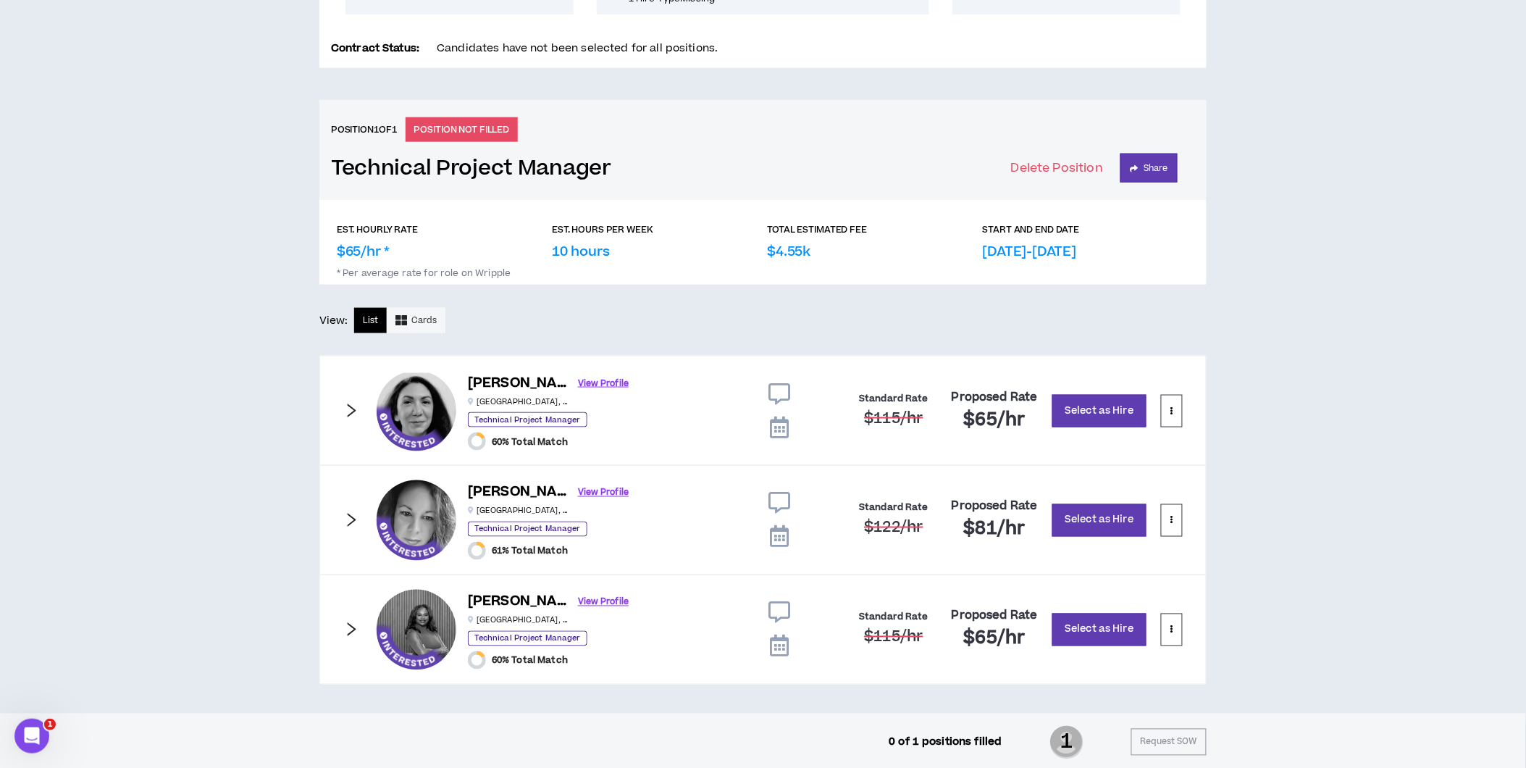
scroll to position [497, 0]
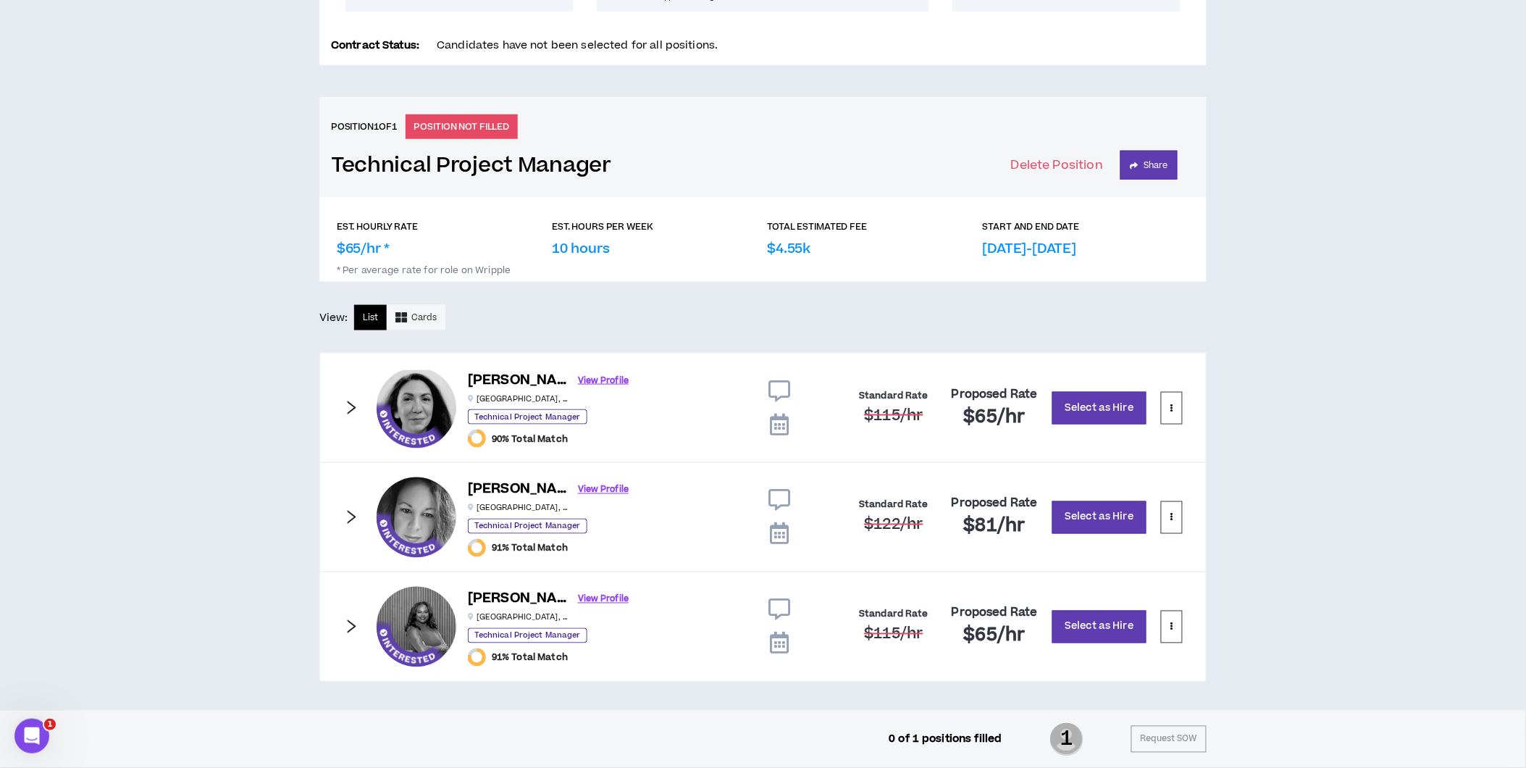
click at [784, 390] on icon at bounding box center [779, 391] width 22 height 22
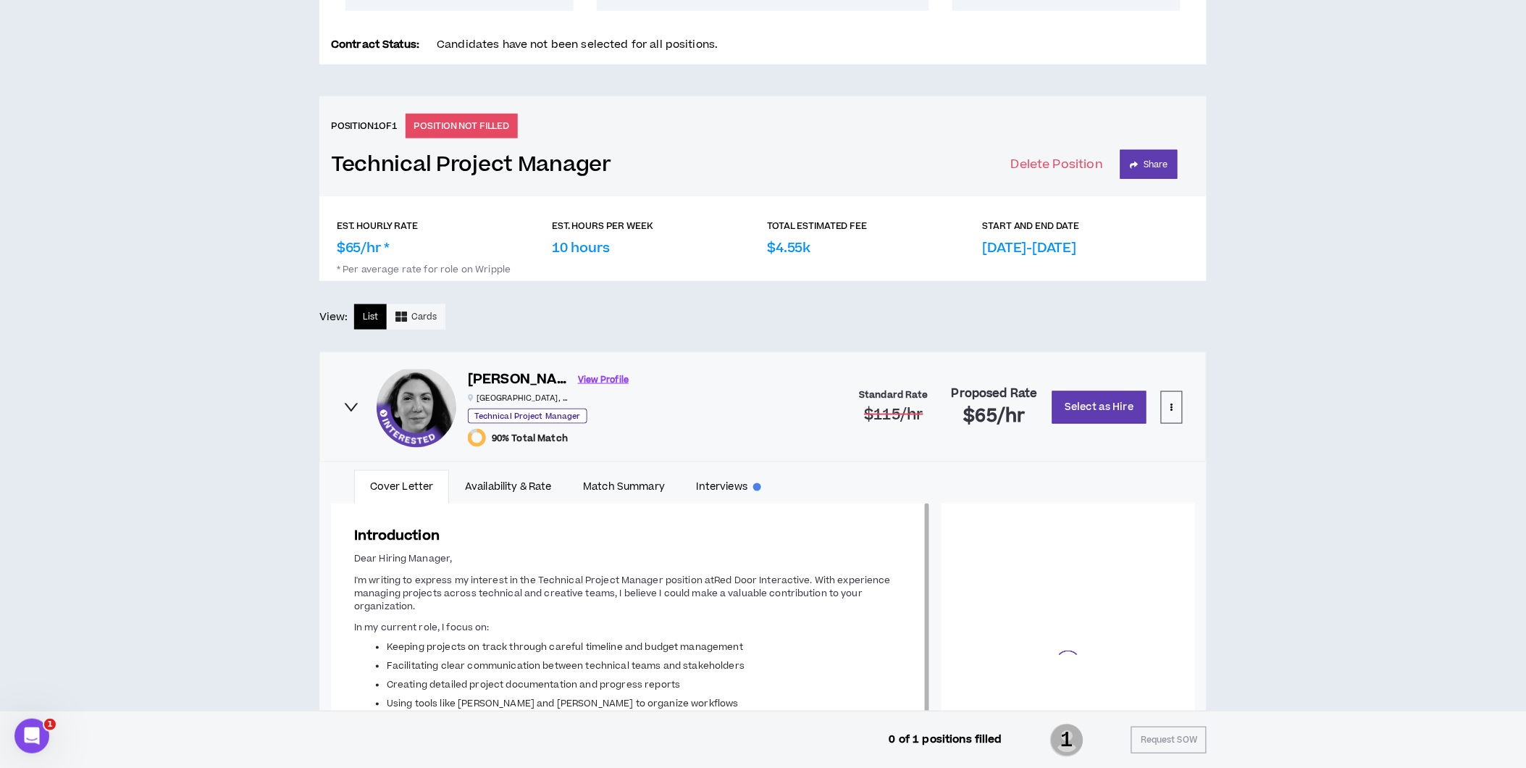
scroll to position [377, 0]
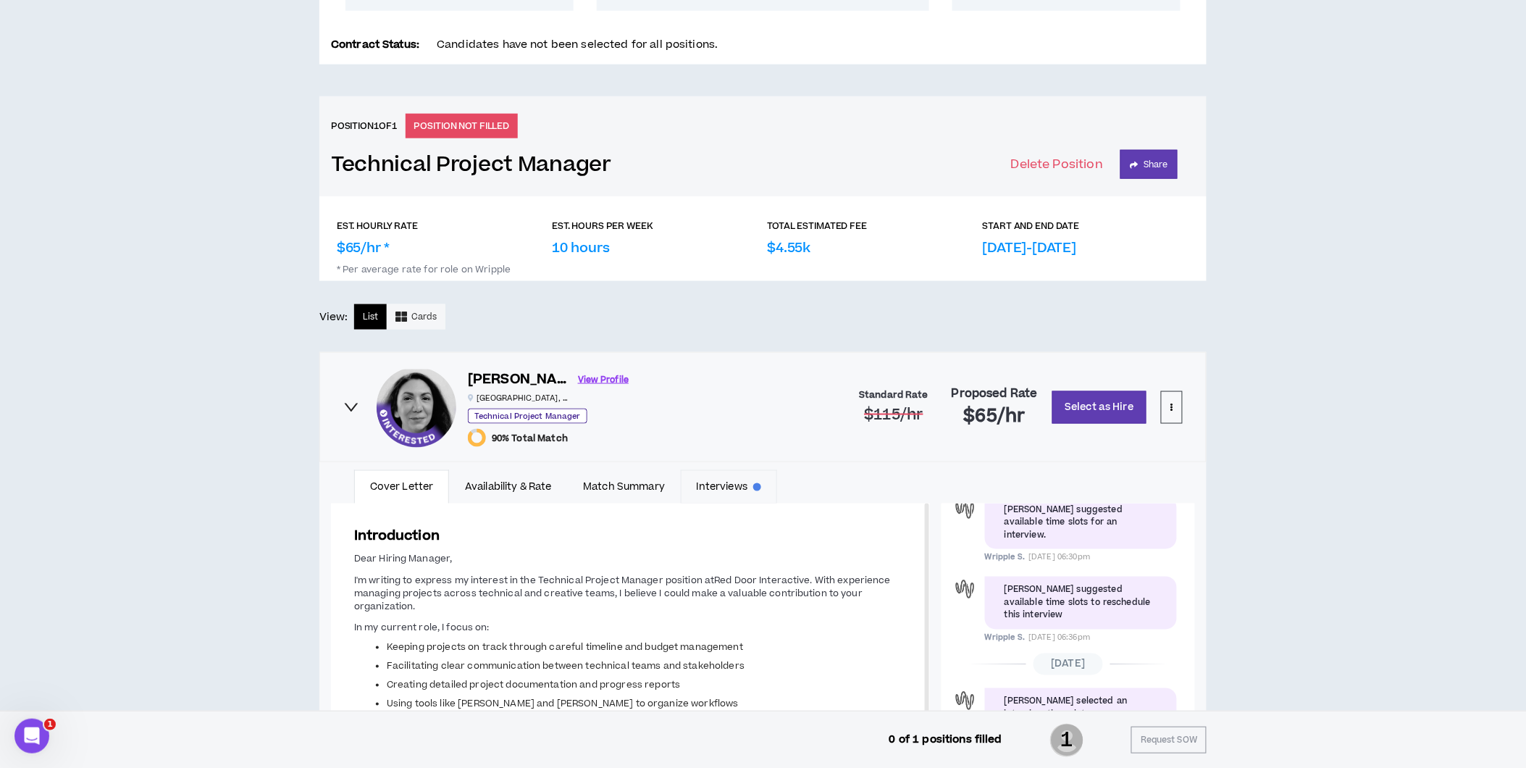
click at [729, 493] on link "Interviews" at bounding box center [729, 486] width 96 height 33
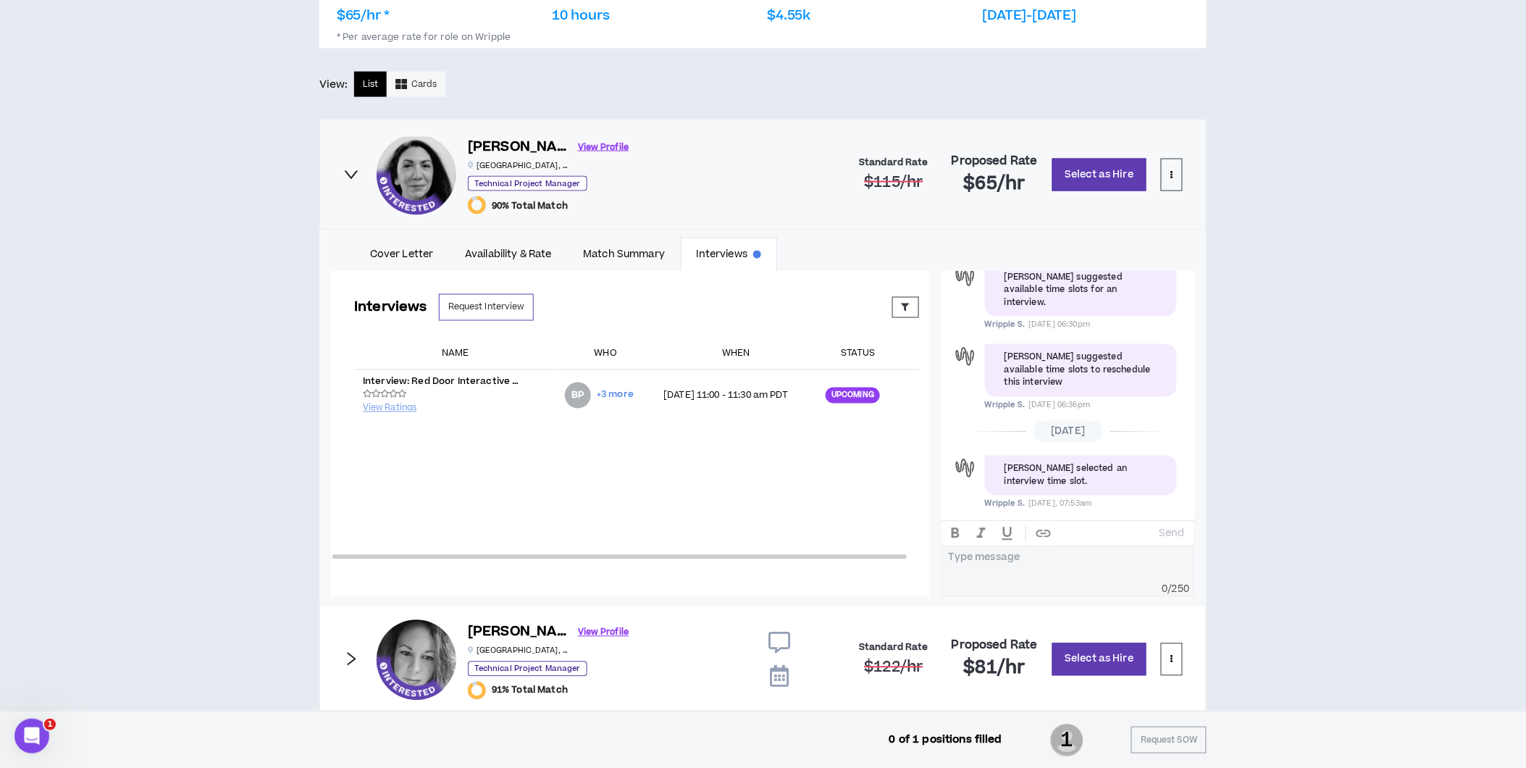
scroll to position [739, 0]
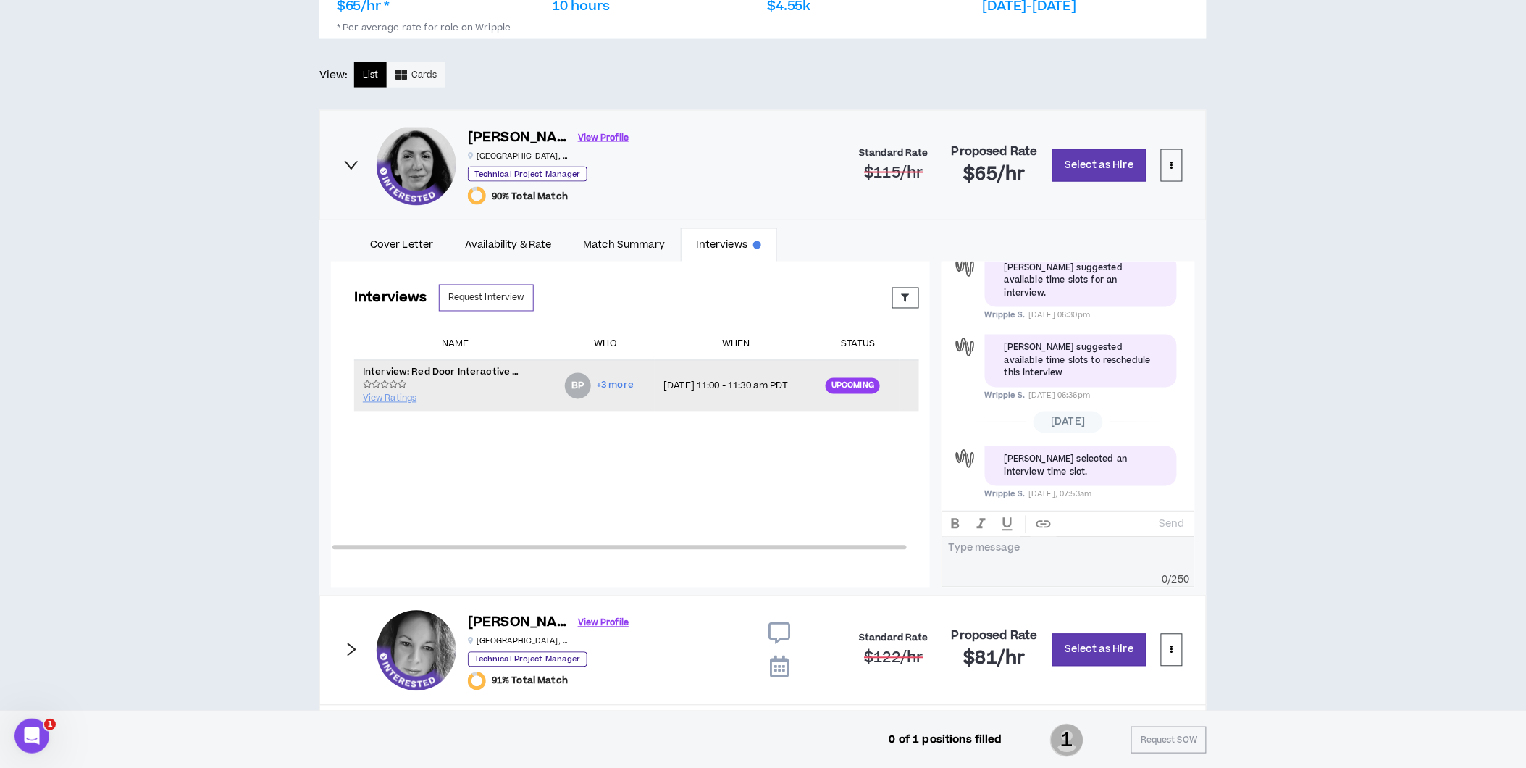
click at [717, 388] on p "Wed 8/20/25 11:00 - 11:30 am PDT" at bounding box center [735, 386] width 145 height 12
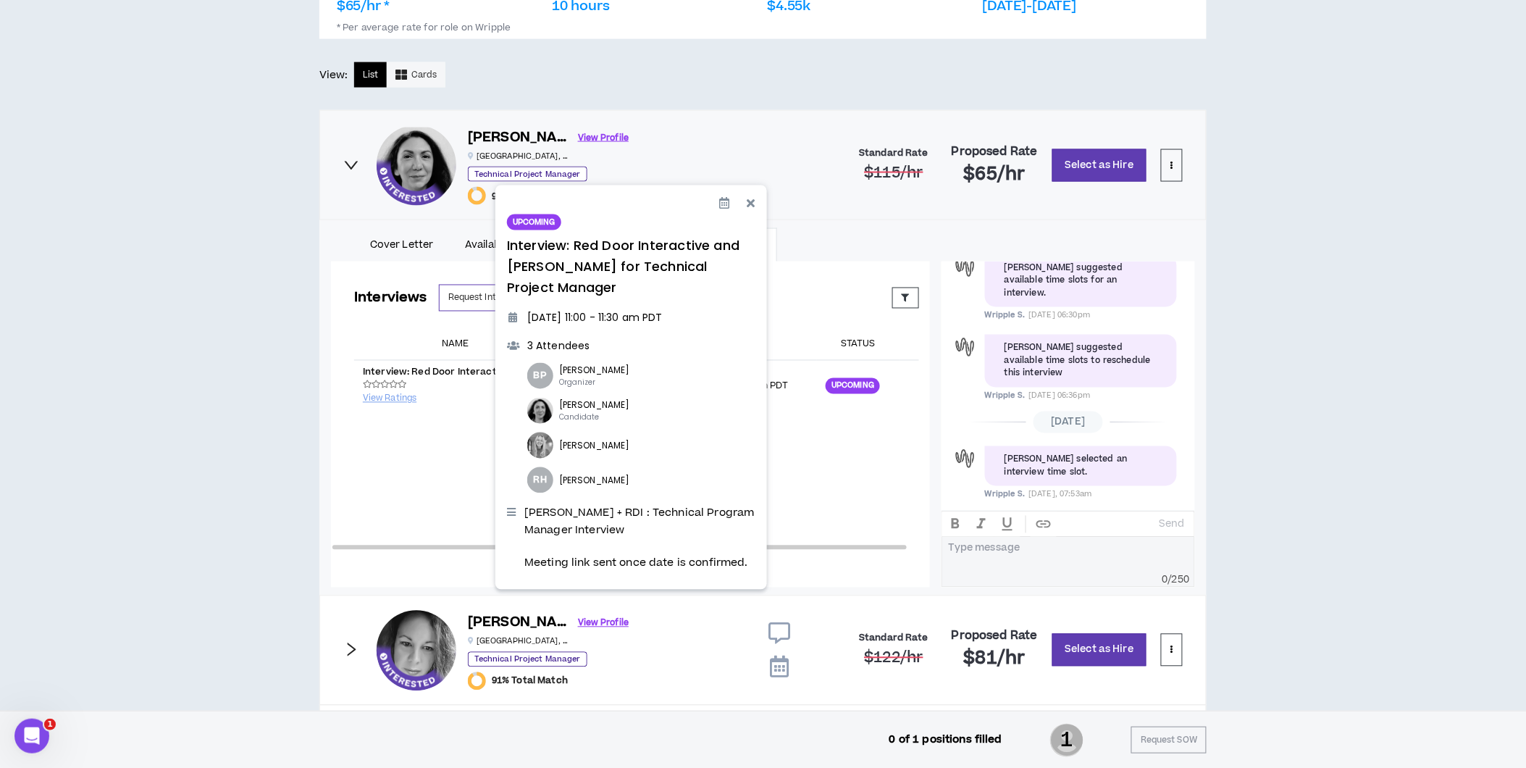
click at [870, 484] on div "Interviews Request Interview Proposed Upcoming Completed Rejected Requested Res…" at bounding box center [636, 412] width 611 height 302
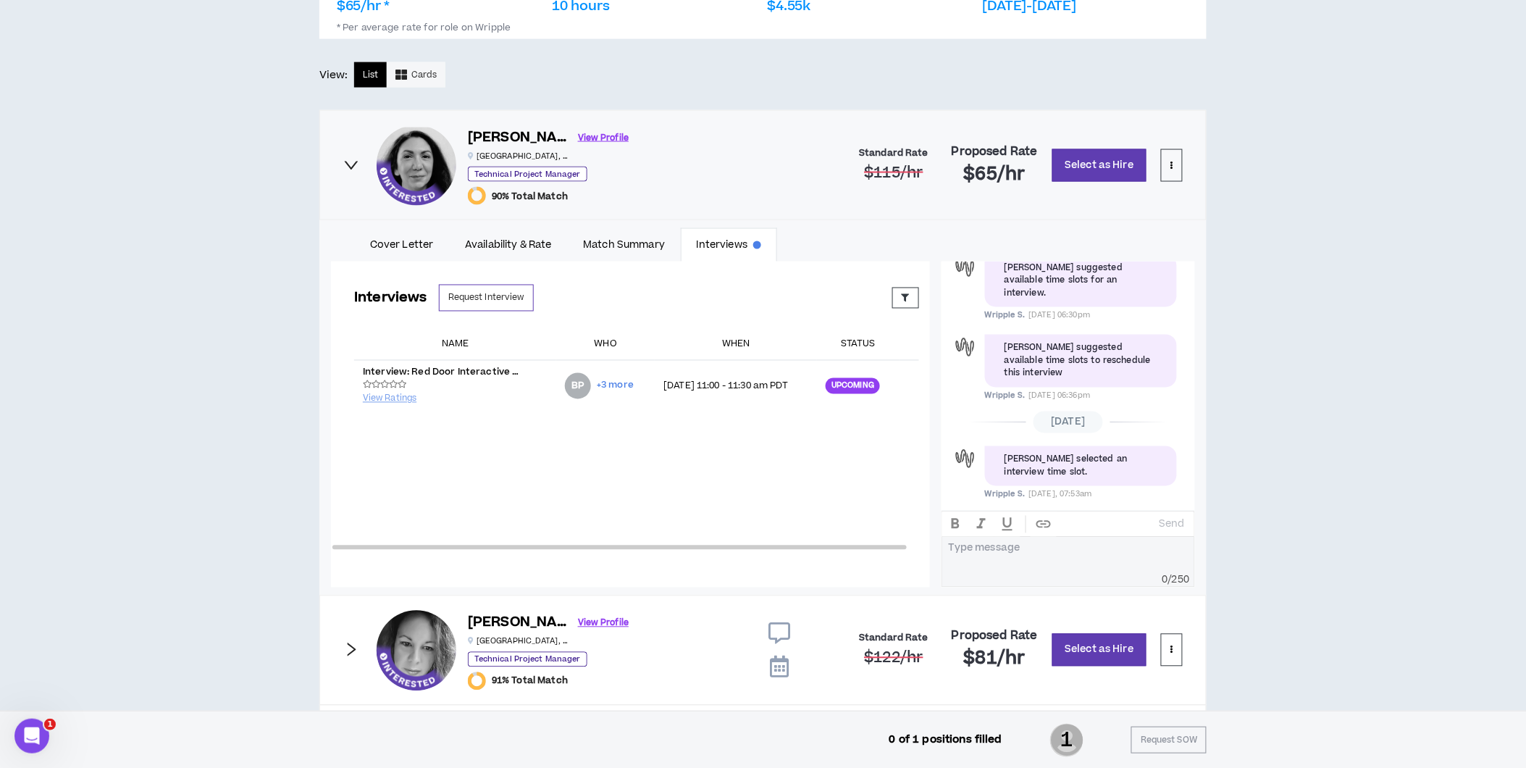
click at [992, 551] on div at bounding box center [1069, 548] width 240 height 13
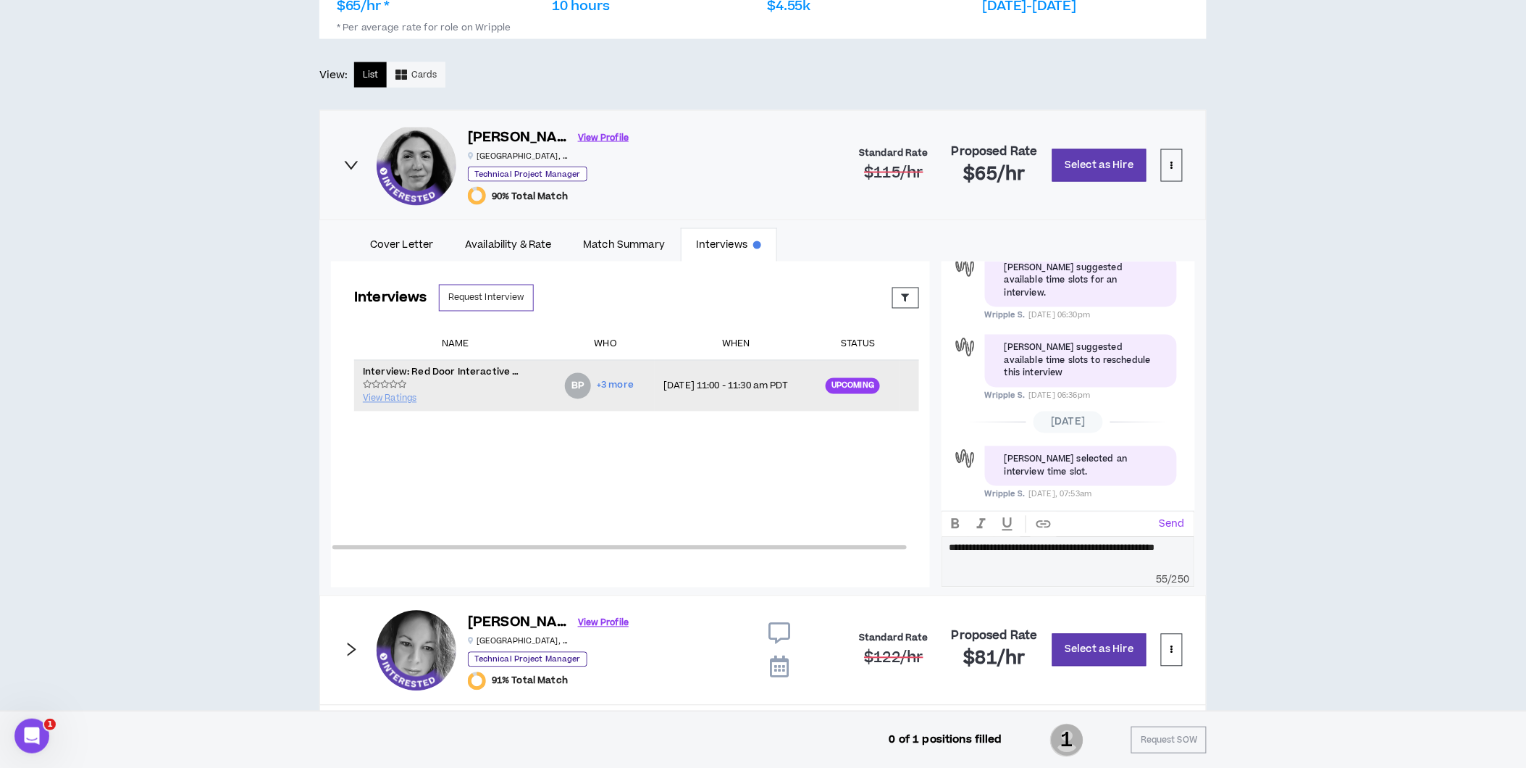
click at [605, 374] on div "BP +3 more" at bounding box center [605, 386] width 81 height 26
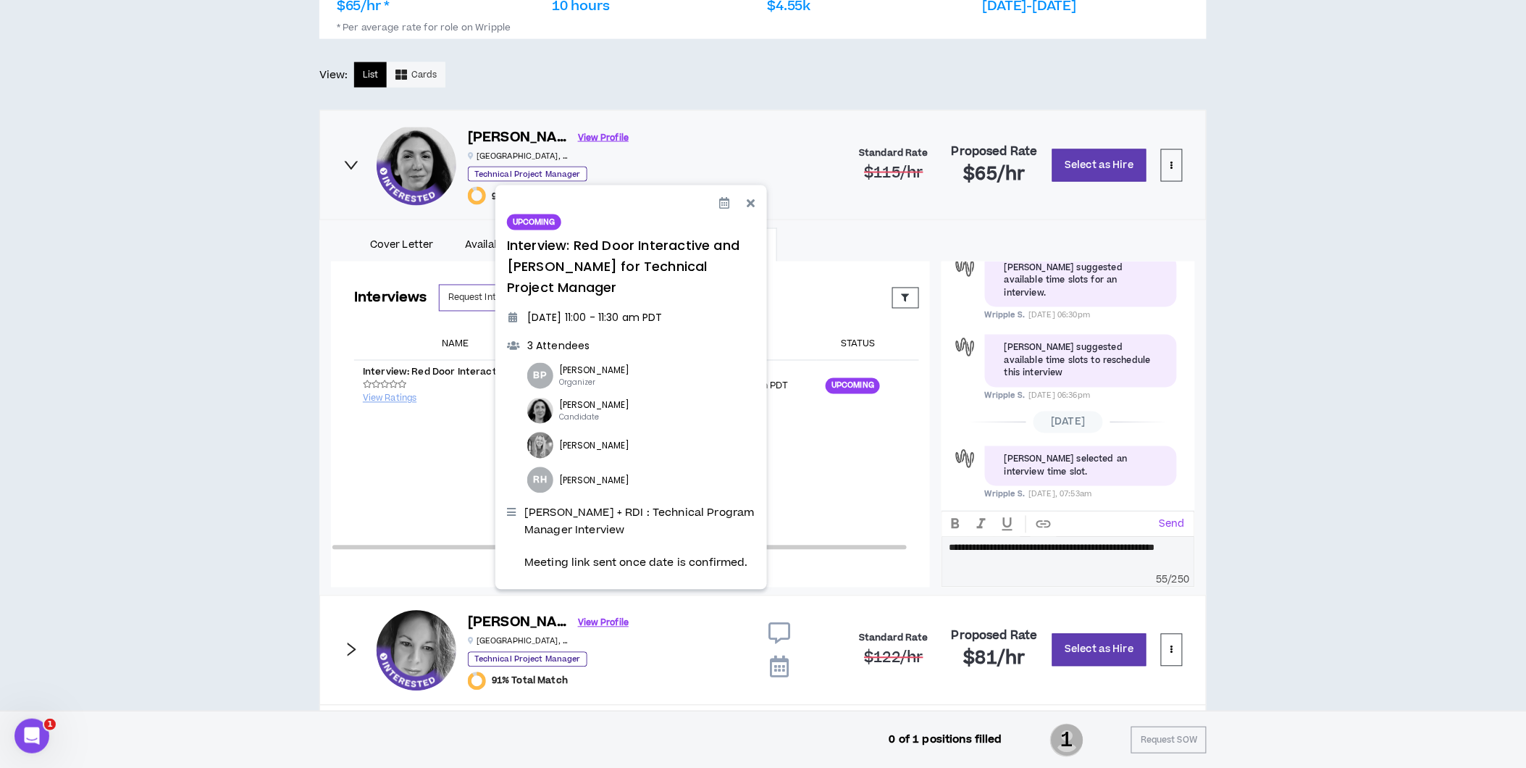
click at [1065, 555] on div "**********" at bounding box center [1069, 548] width 240 height 13
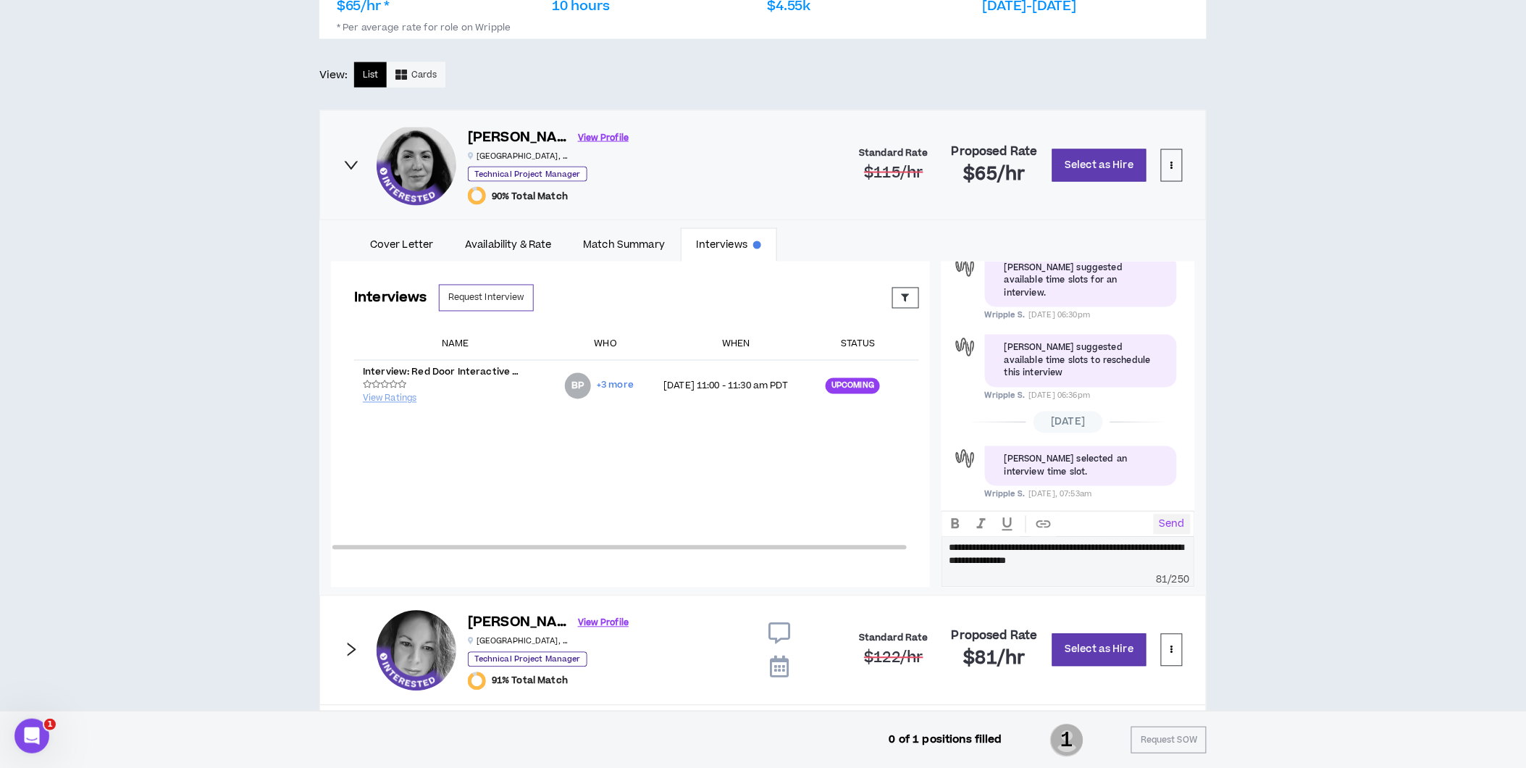
click at [1177, 522] on p "Send" at bounding box center [1172, 524] width 25 height 13
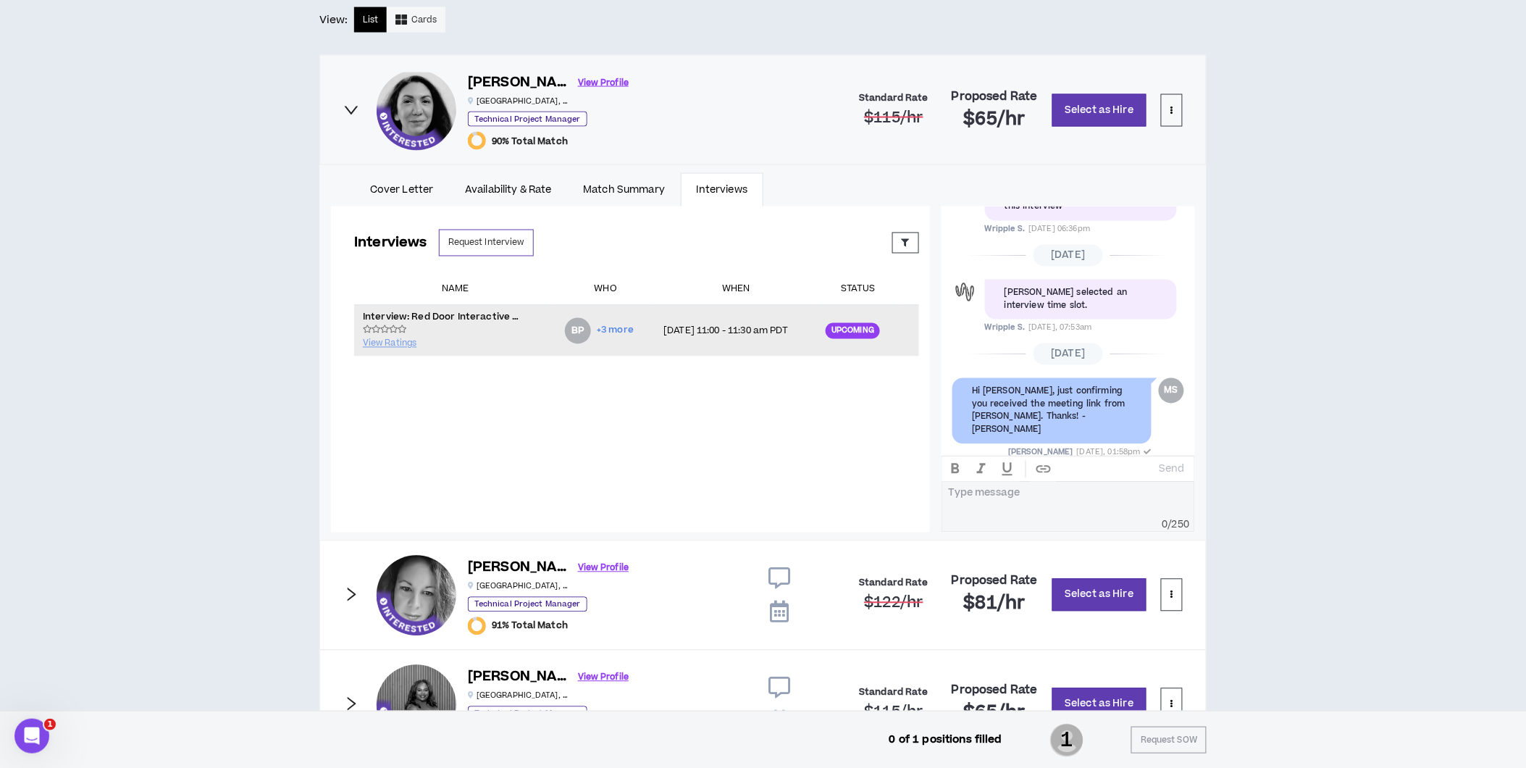
scroll to position [819, 0]
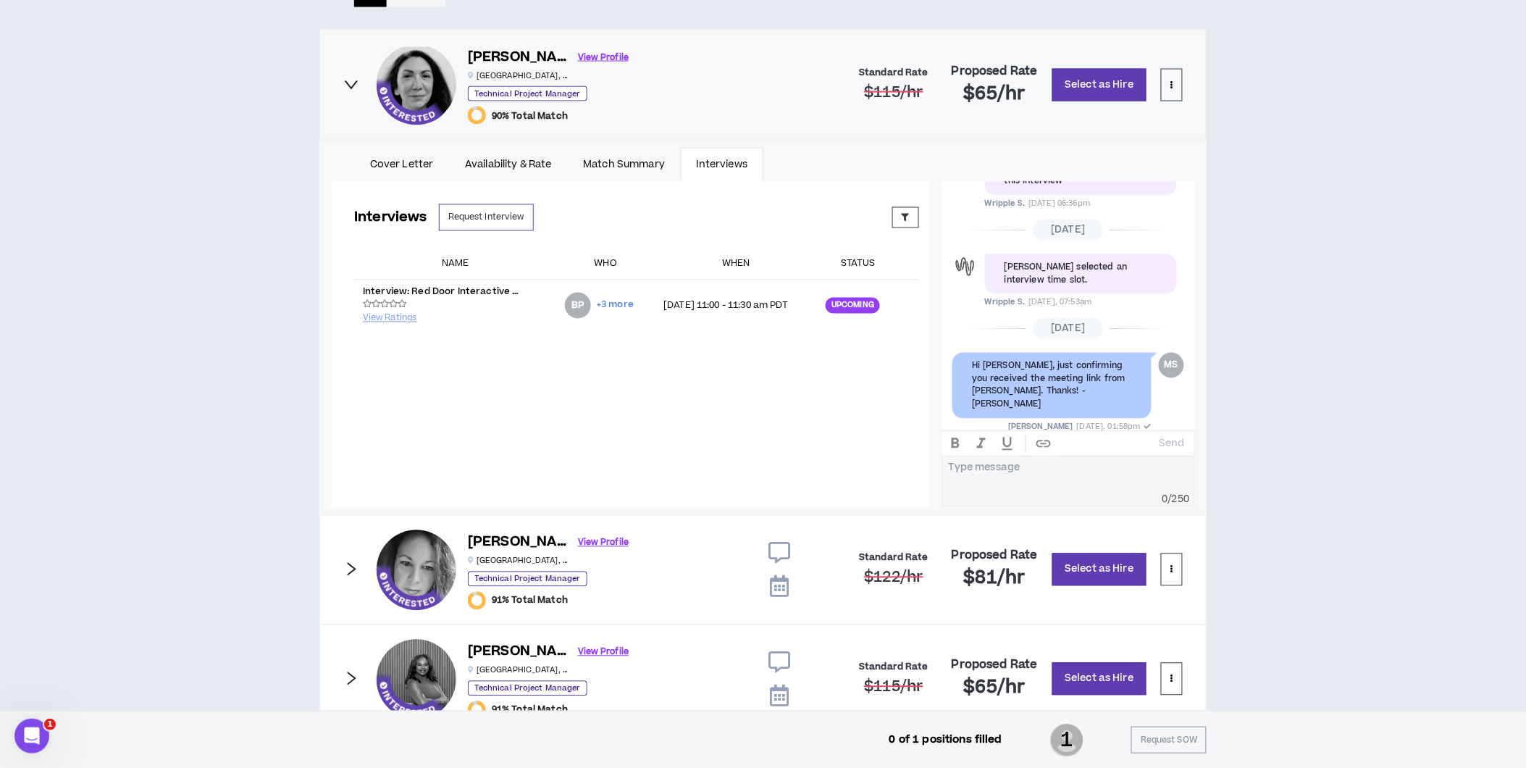
click at [779, 585] on icon at bounding box center [779, 587] width 19 height 22
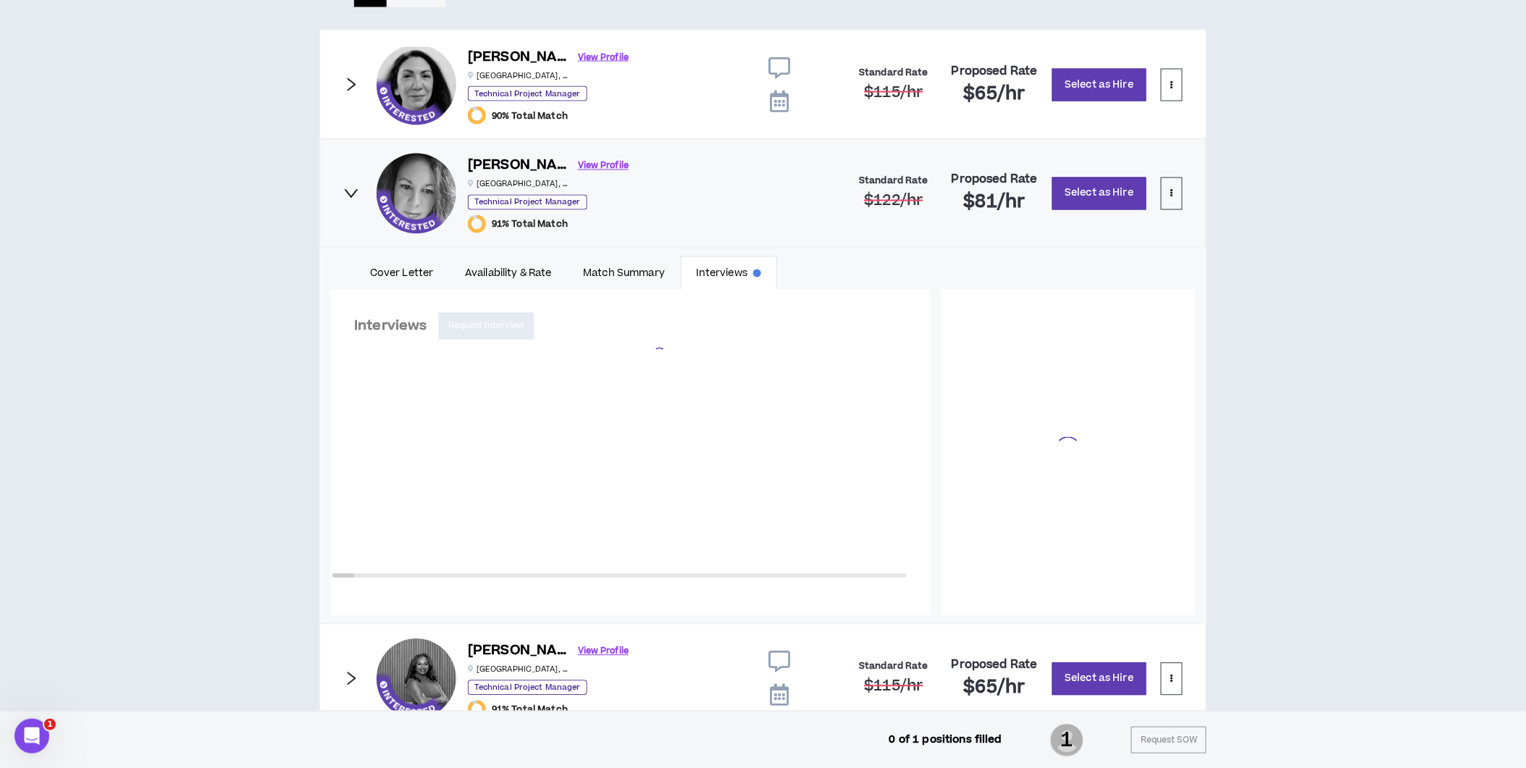
scroll to position [99, 0]
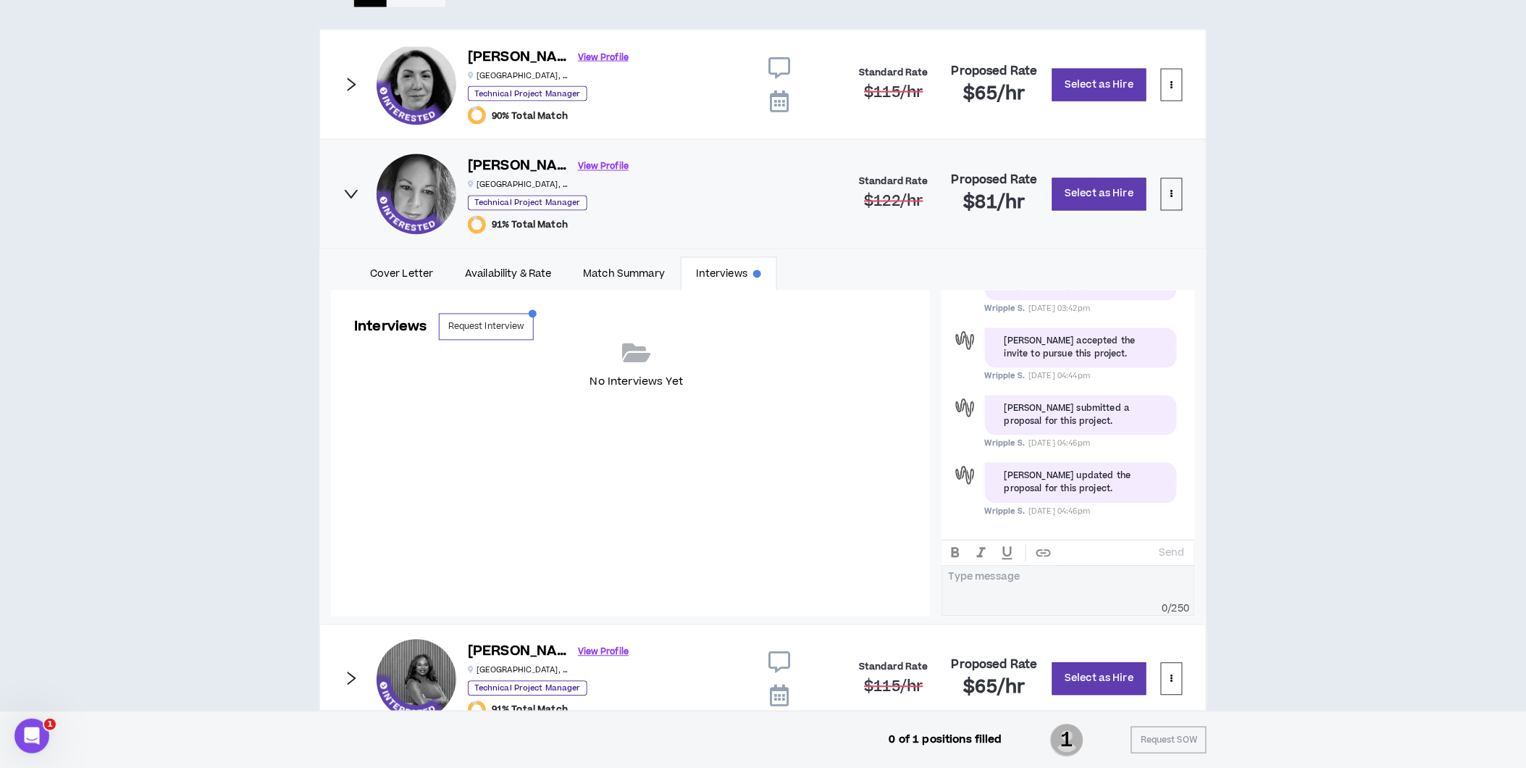
click at [785, 663] on icon at bounding box center [779, 663] width 22 height 22
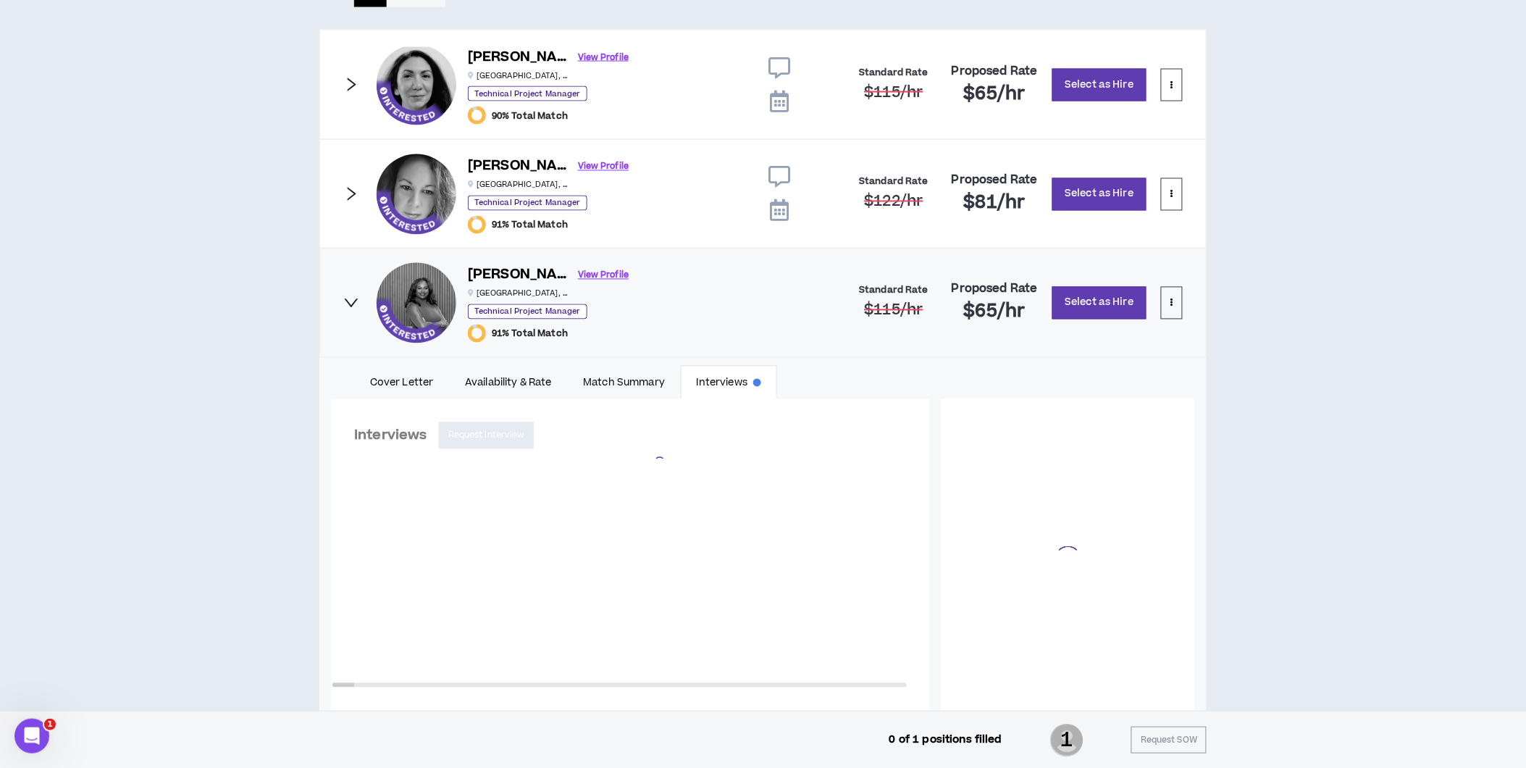
scroll to position [236, 0]
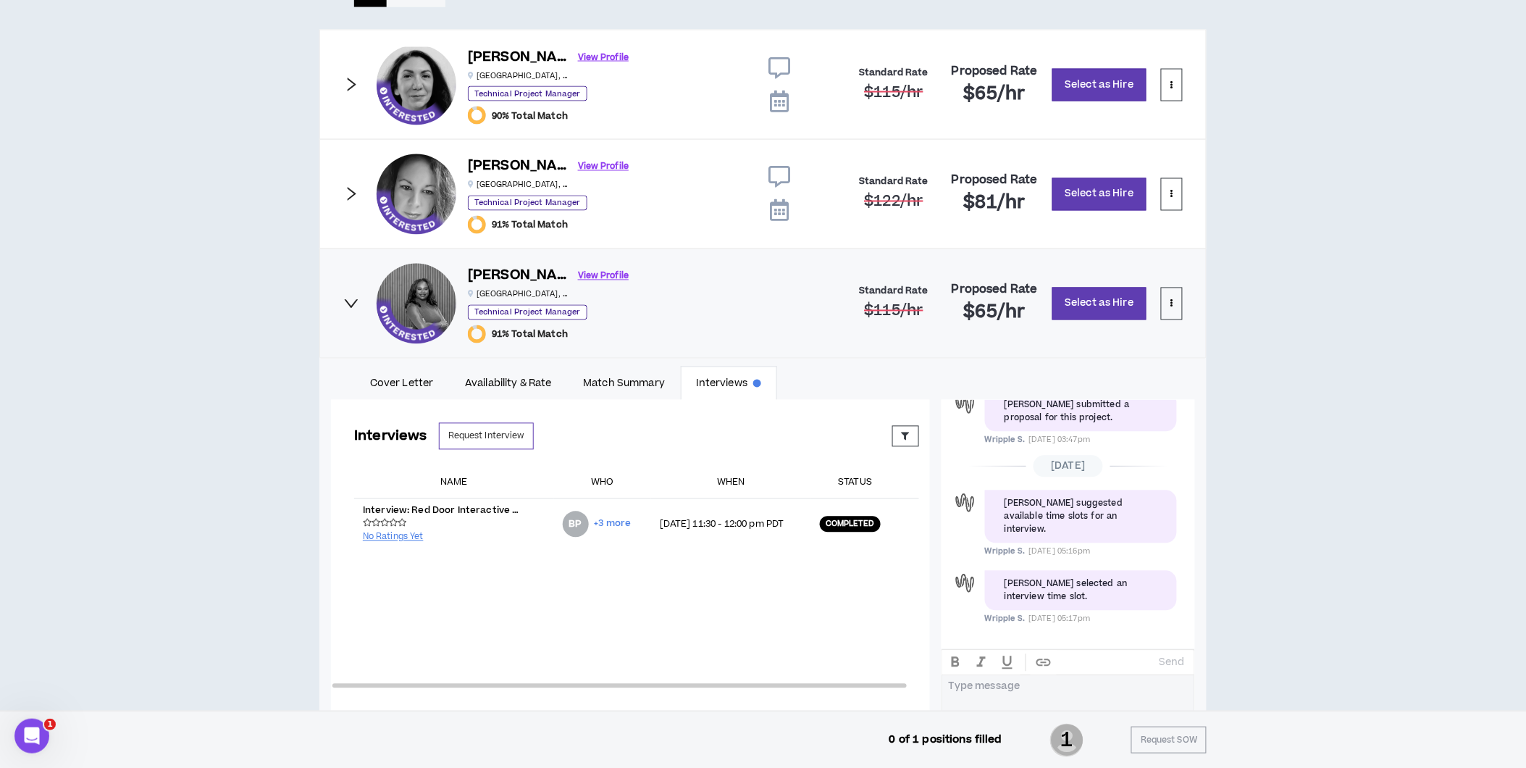
click at [353, 302] on icon "right" at bounding box center [351, 303] width 16 height 16
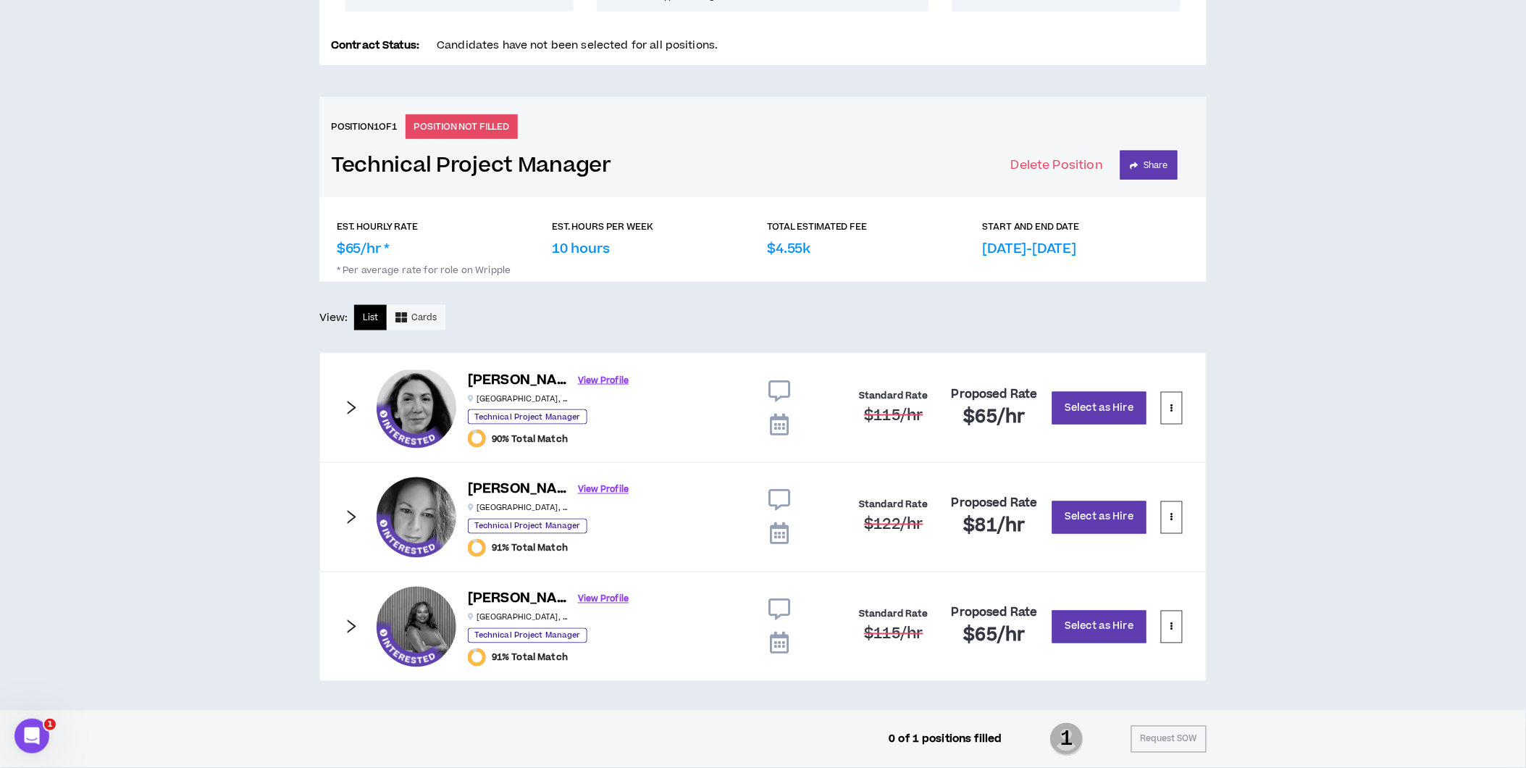
scroll to position [497, 0]
click at [341, 621] on div "Kamille W. View Profile Smyrna , GA Technical Project Manager 91% Total Match S…" at bounding box center [762, 626] width 887 height 110
click at [351, 623] on icon "right" at bounding box center [352, 626] width 9 height 14
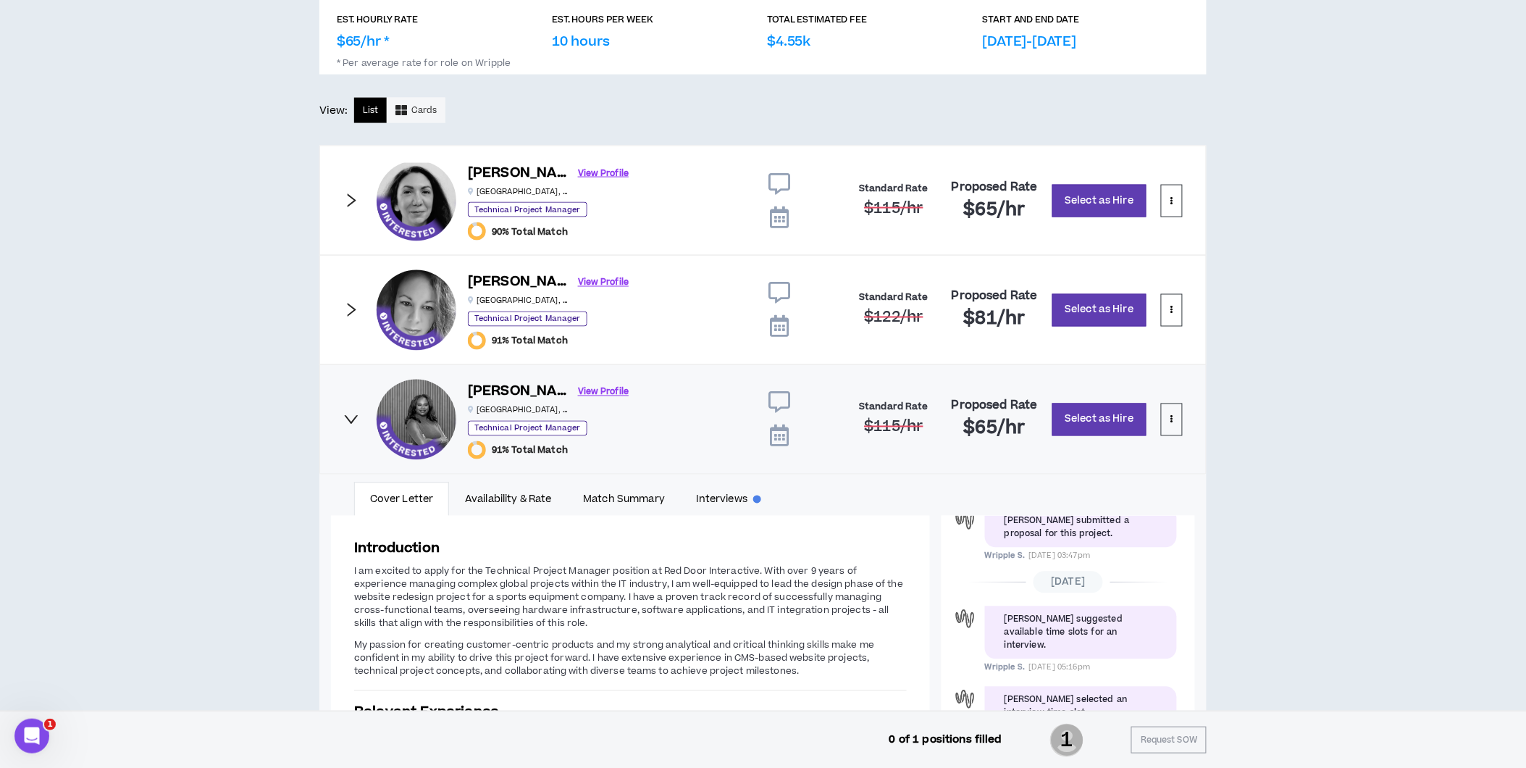
scroll to position [739, 0]
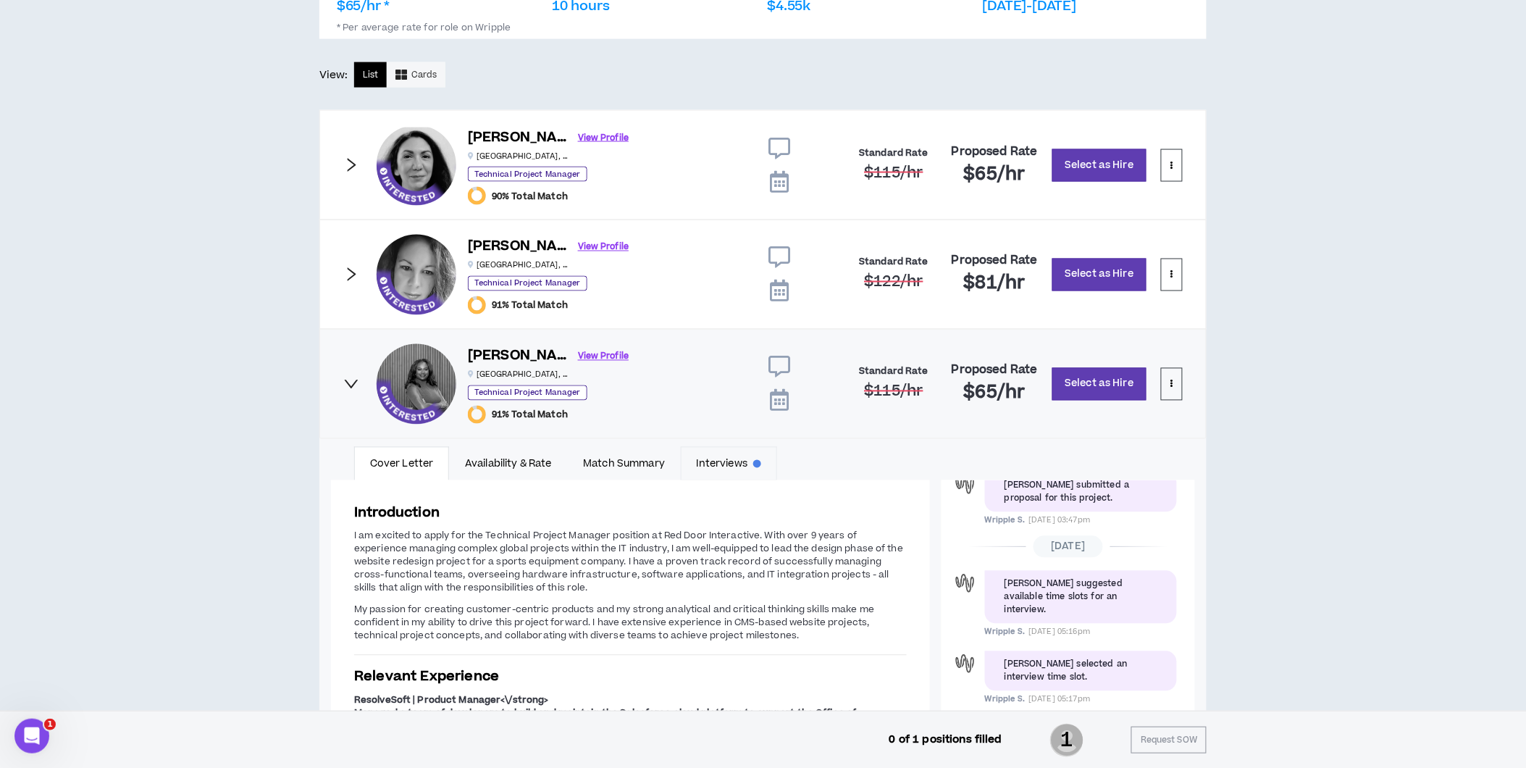
click at [698, 461] on link "Interviews" at bounding box center [729, 463] width 96 height 33
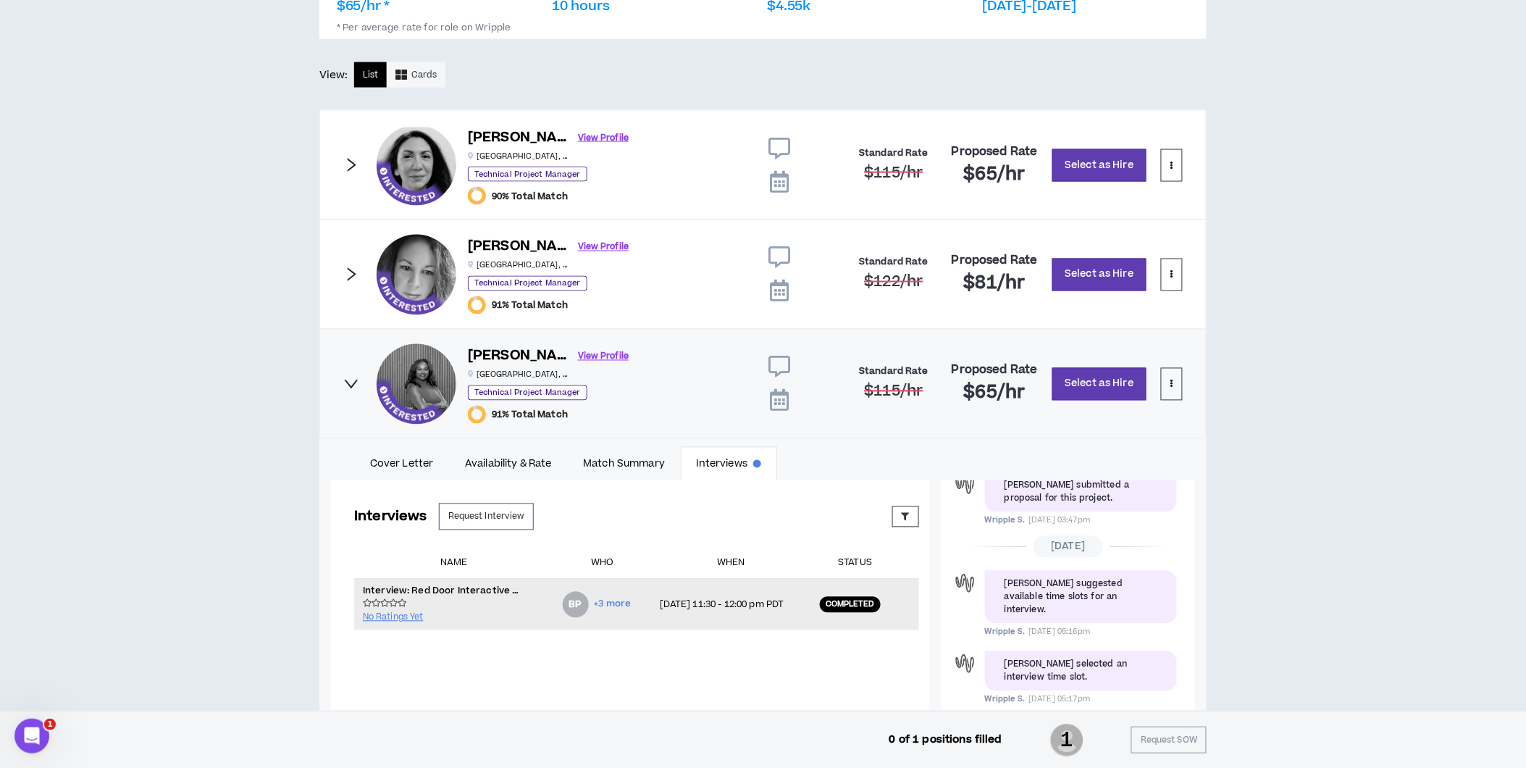
click at [676, 617] on td "Tue 8/19/25 11:30 - 12:00 pm PDT" at bounding box center [731, 604] width 160 height 51
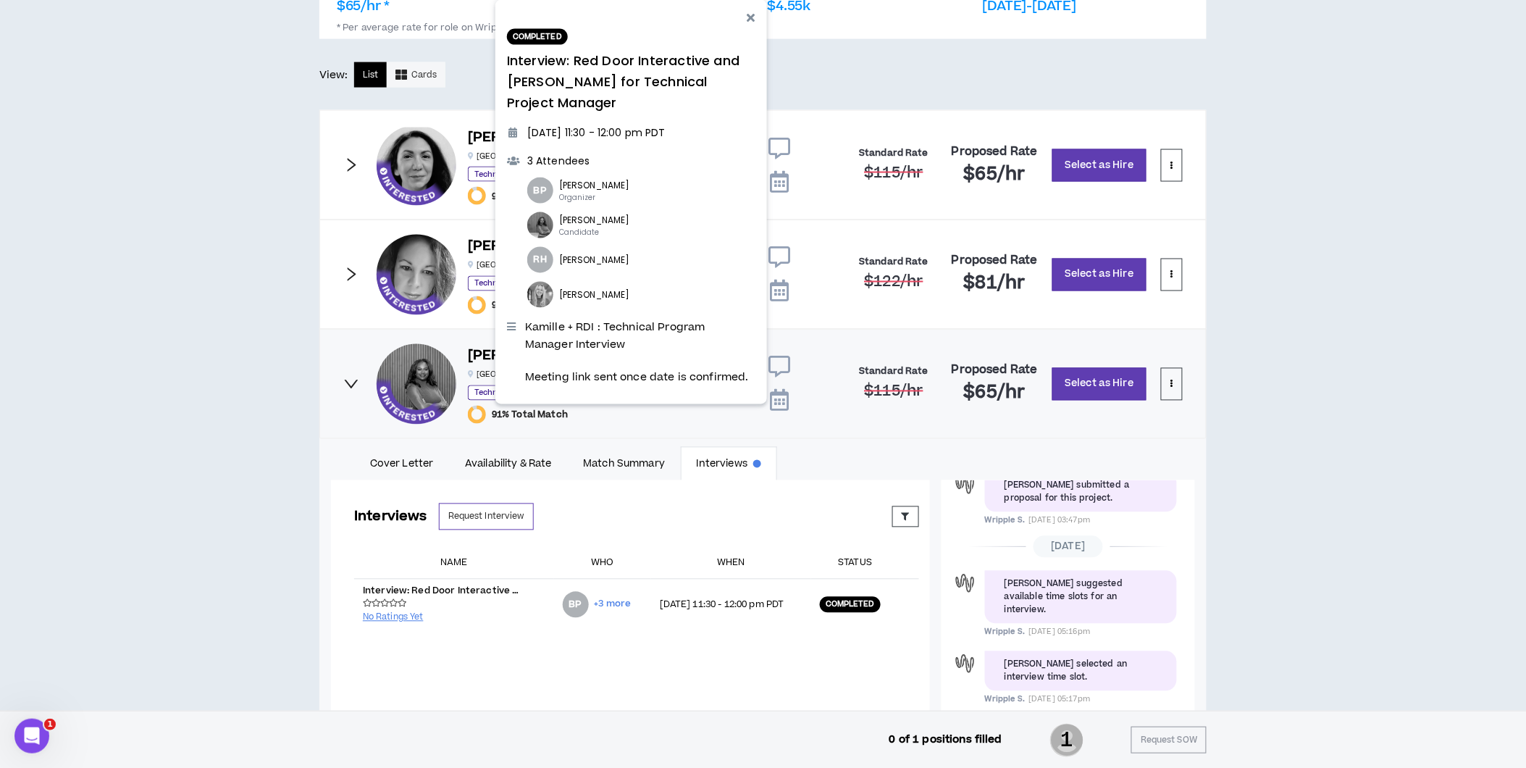
click at [672, 652] on div "Interviews Request Interview Proposed Upcoming Completed Rejected Requested Res…" at bounding box center [636, 631] width 611 height 302
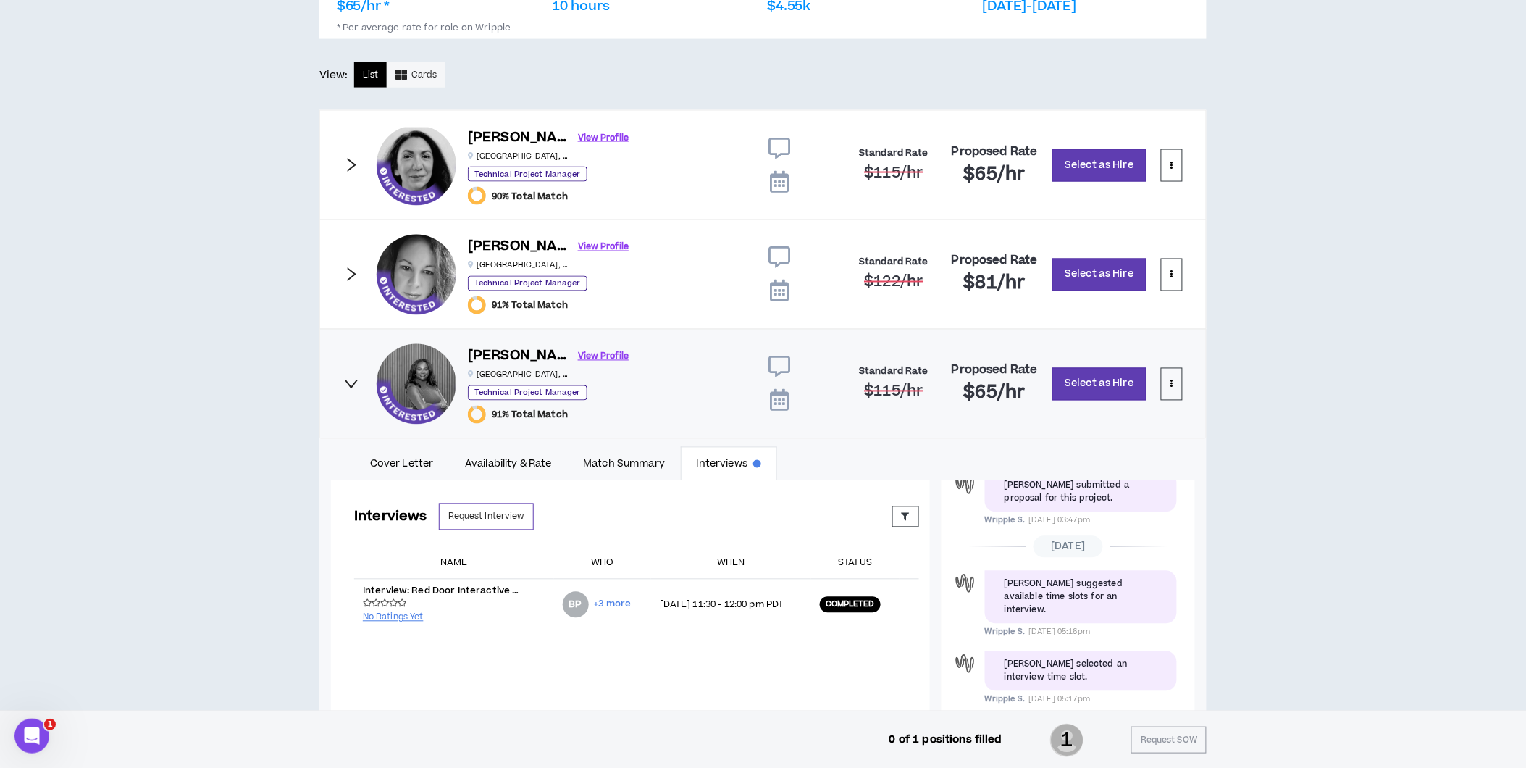
click at [356, 385] on icon "right" at bounding box center [351, 384] width 16 height 16
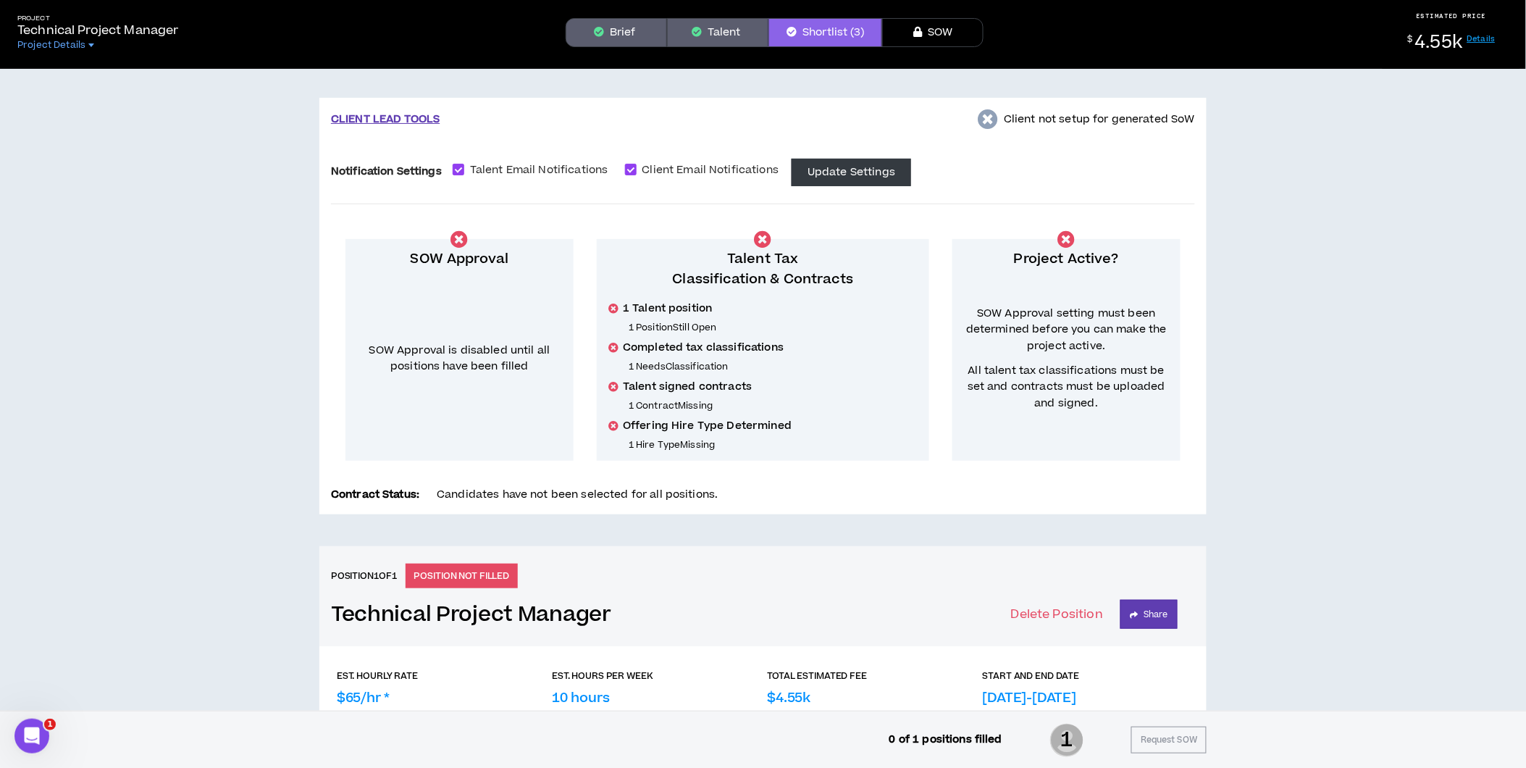
scroll to position [0, 0]
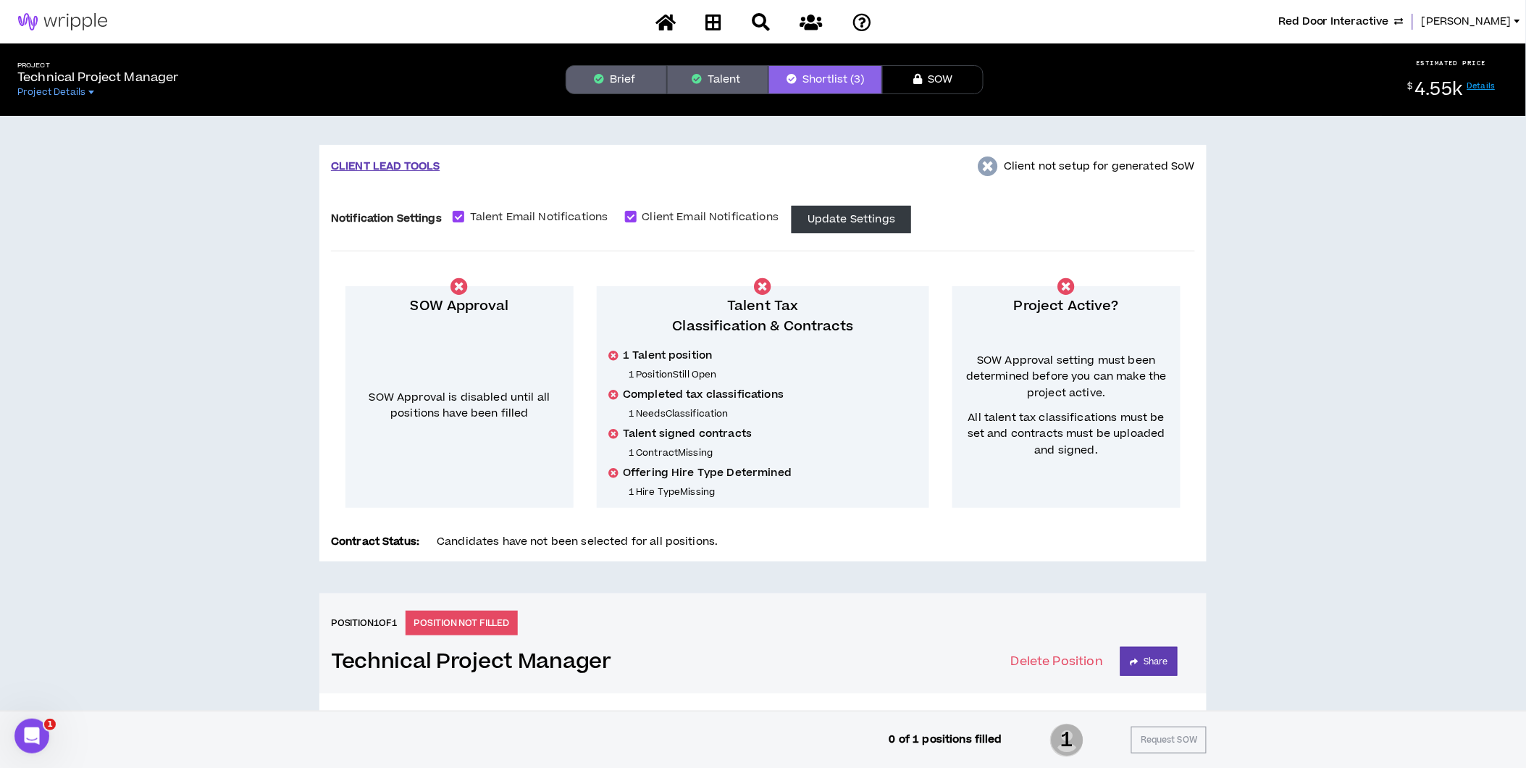
click at [729, 84] on button "Talent" at bounding box center [717, 79] width 101 height 29
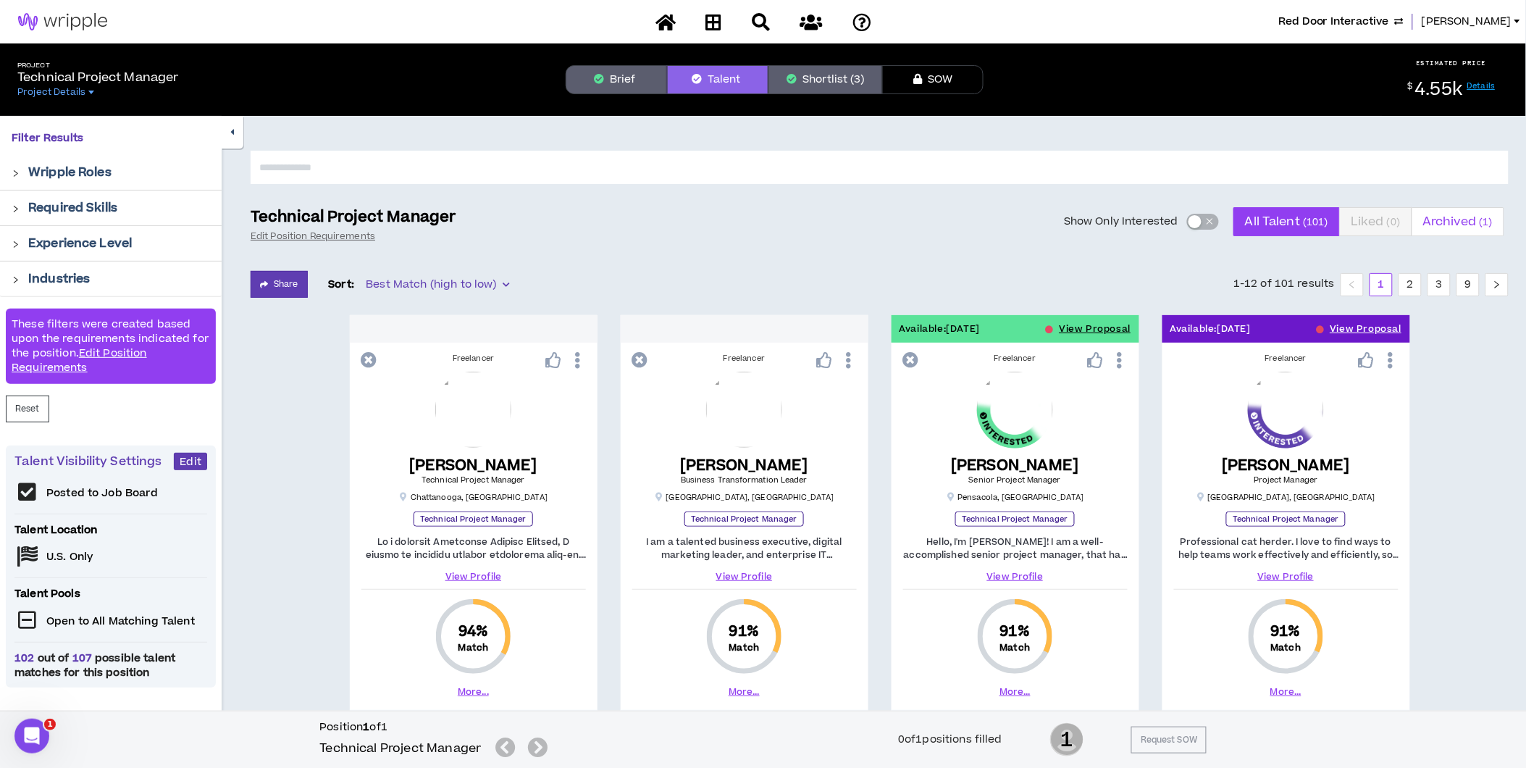
click at [1445, 214] on span "Archived ( 1 )" at bounding box center [1458, 221] width 70 height 35
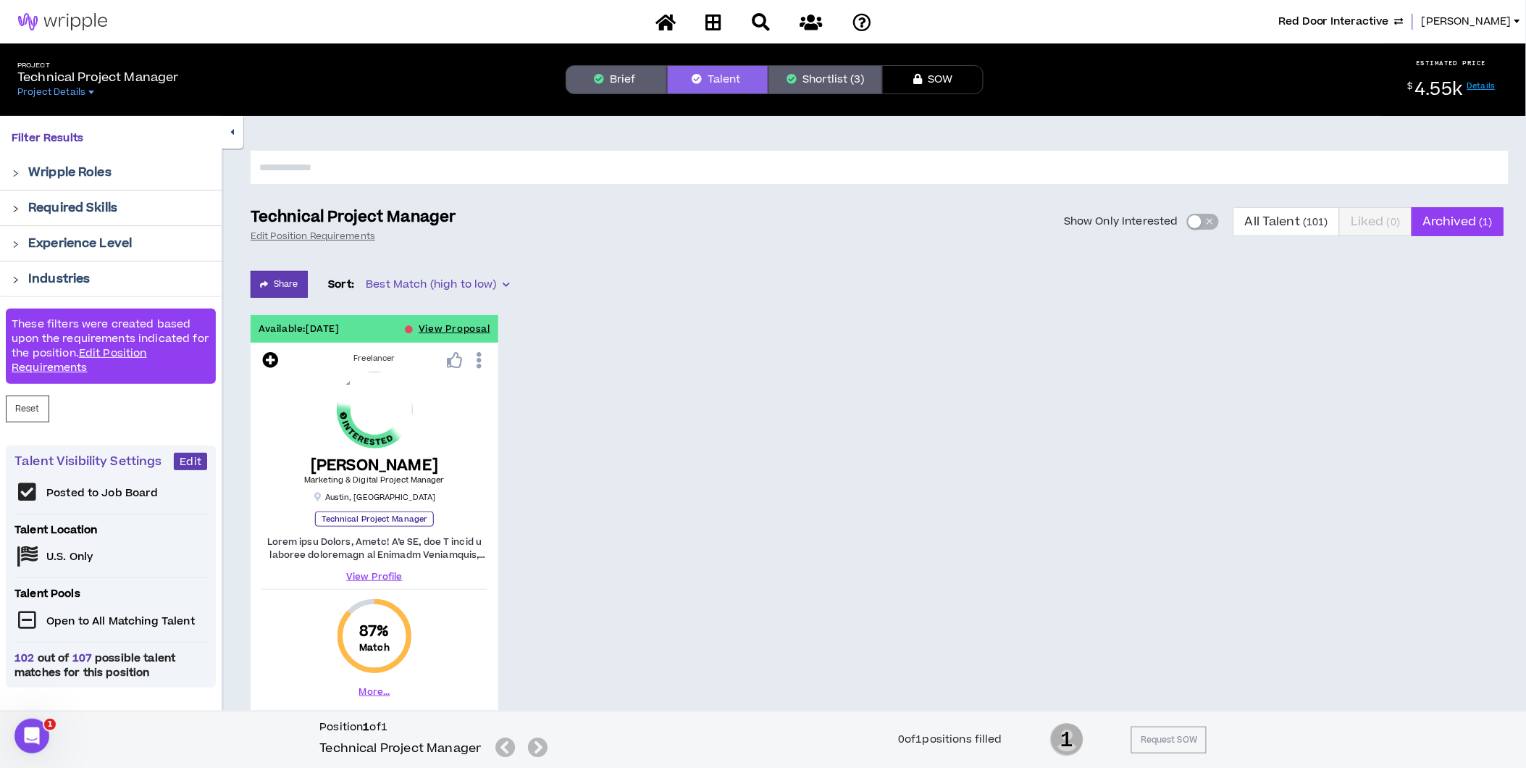
click at [829, 77] on button "Shortlist (3)" at bounding box center [825, 79] width 114 height 29
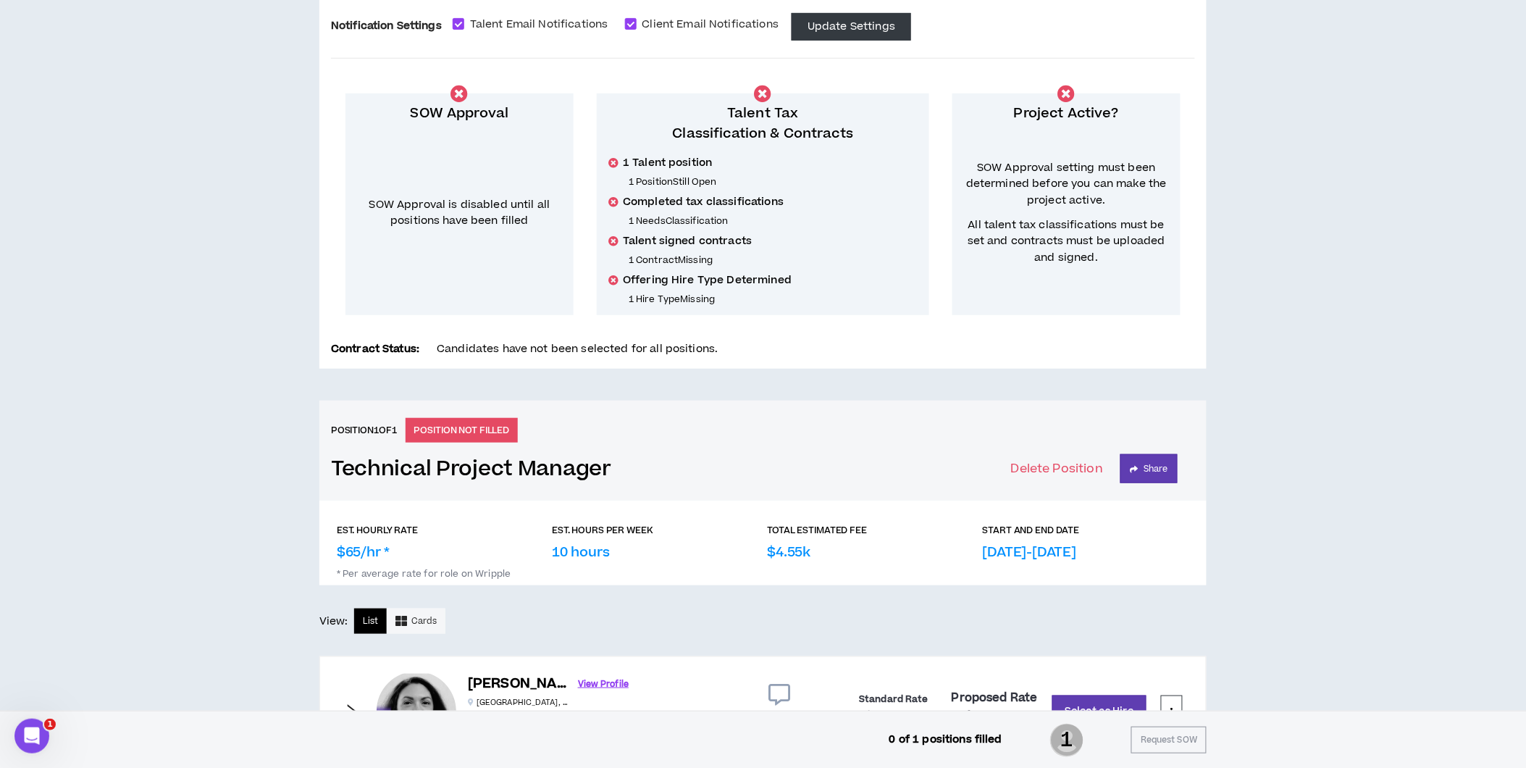
scroll to position [435, 0]
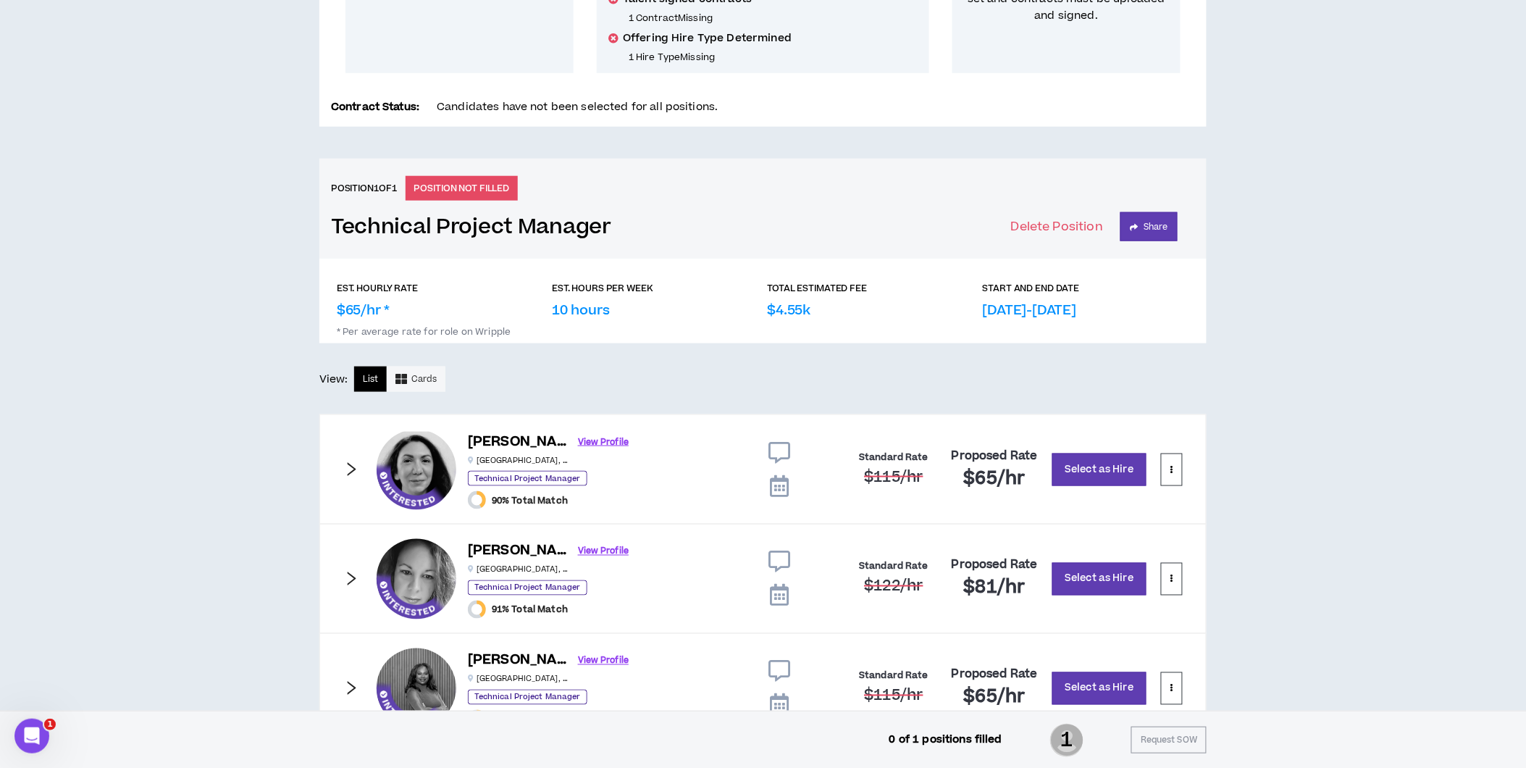
click at [772, 450] on icon at bounding box center [779, 453] width 22 height 22
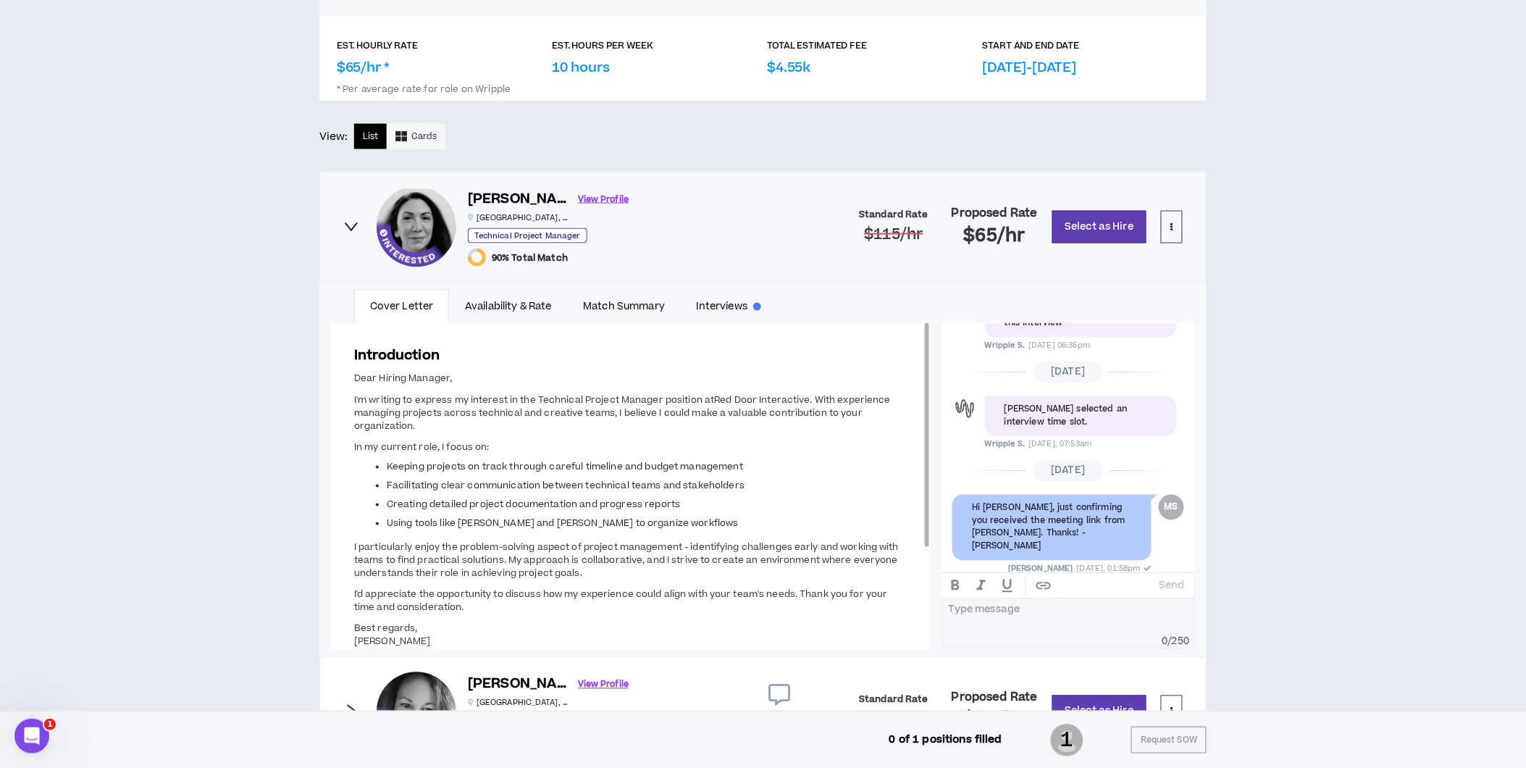
scroll to position [756, 0]
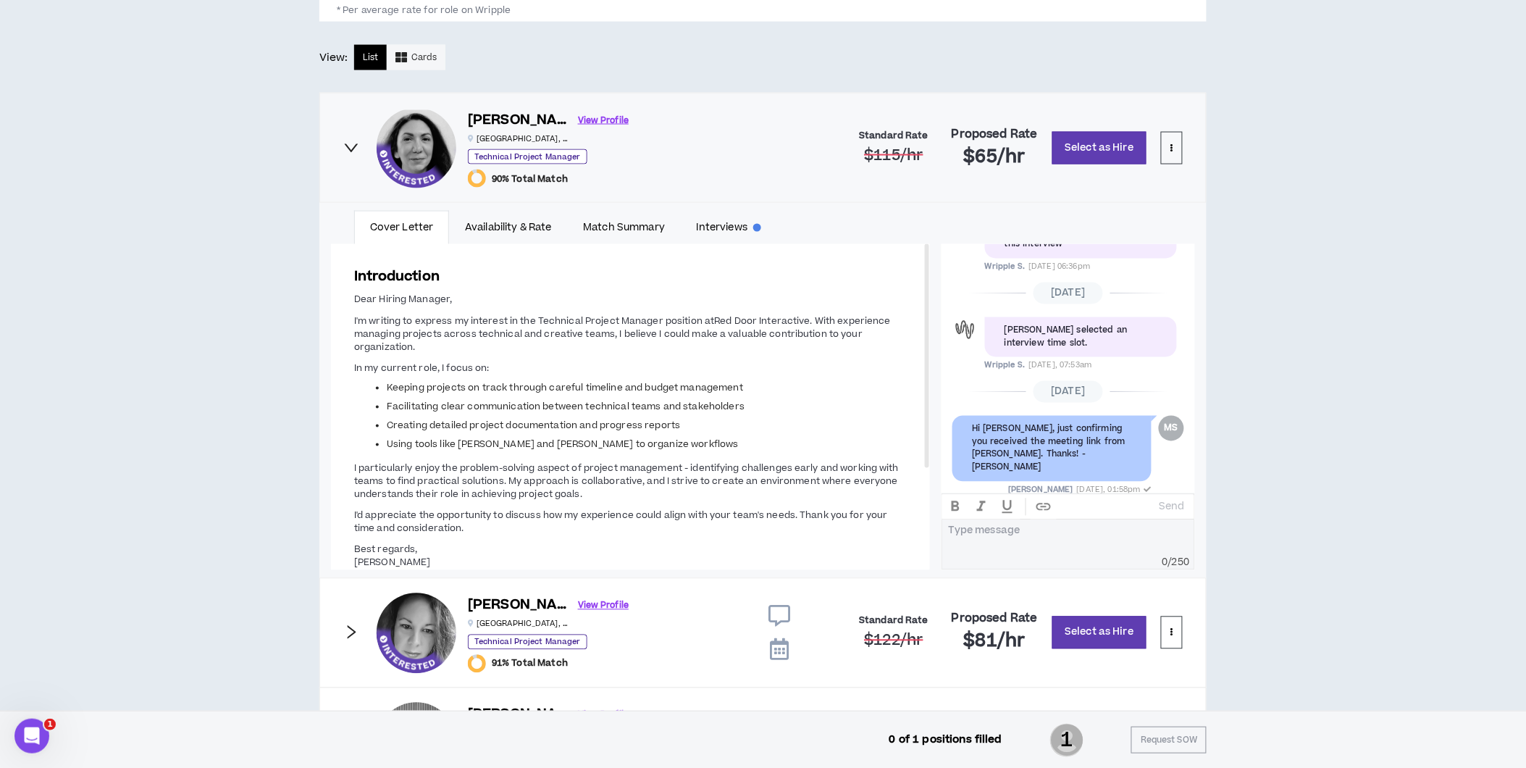
click at [345, 147] on icon "right" at bounding box center [351, 148] width 16 height 16
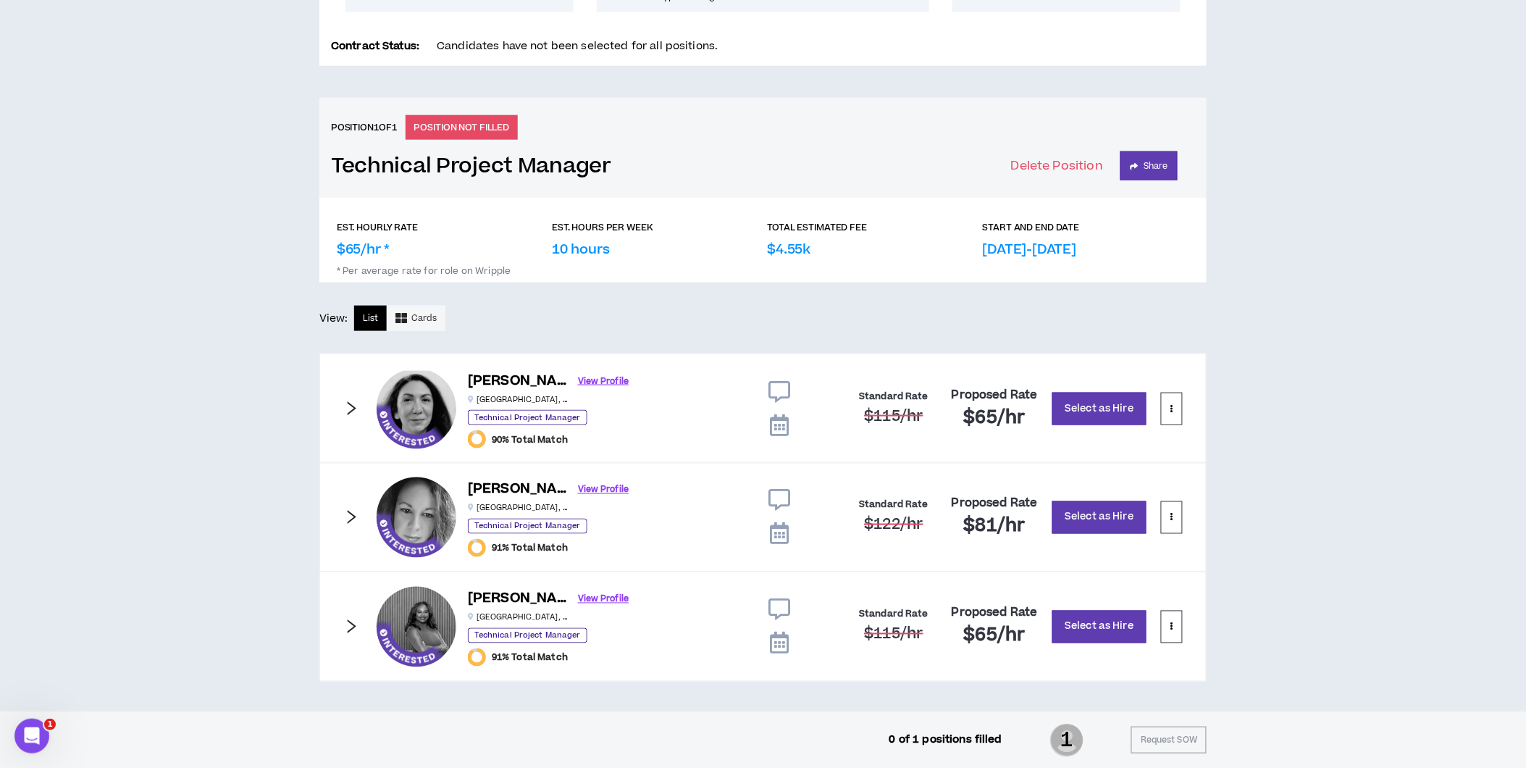
scroll to position [497, 0]
